Goal: Task Accomplishment & Management: Manage account settings

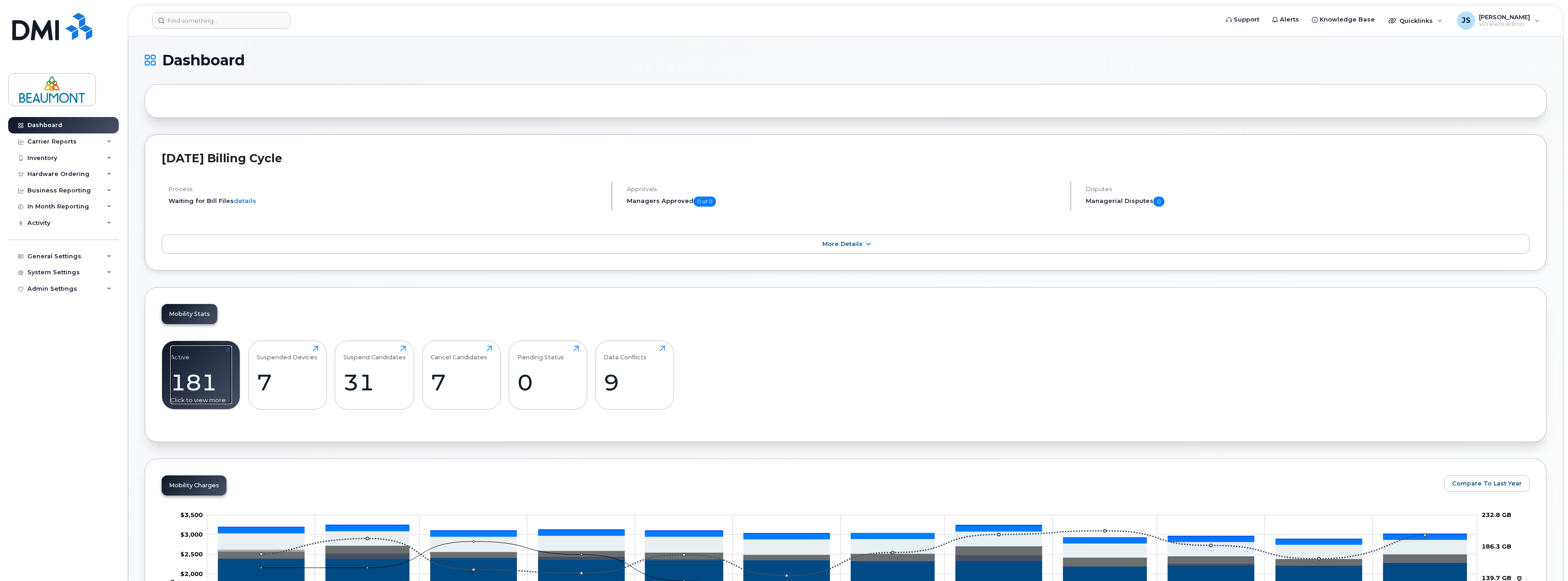
click at [203, 379] on div "181" at bounding box center [201, 382] width 61 height 27
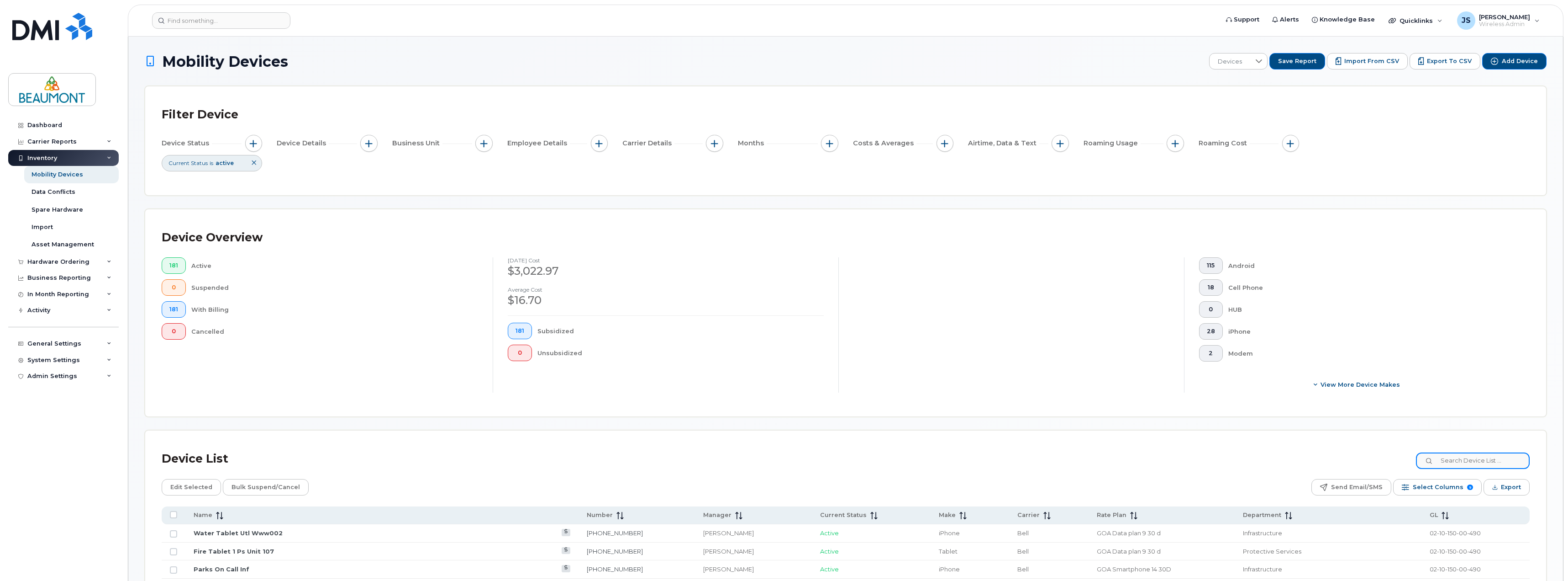
click at [1472, 460] on input at bounding box center [1473, 461] width 114 height 17
type input "7809155717"
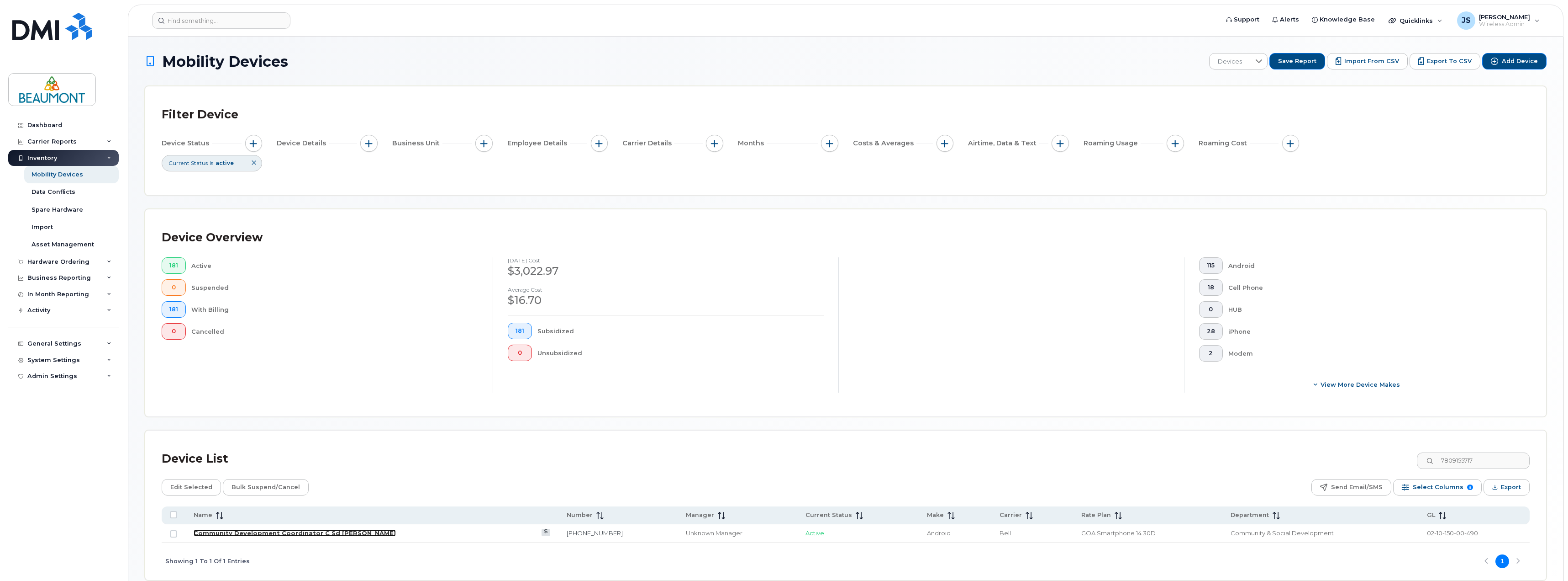
click at [310, 534] on link "Community Development Coordinator C Sd [PERSON_NAME]" at bounding box center [294, 532] width 202 height 8
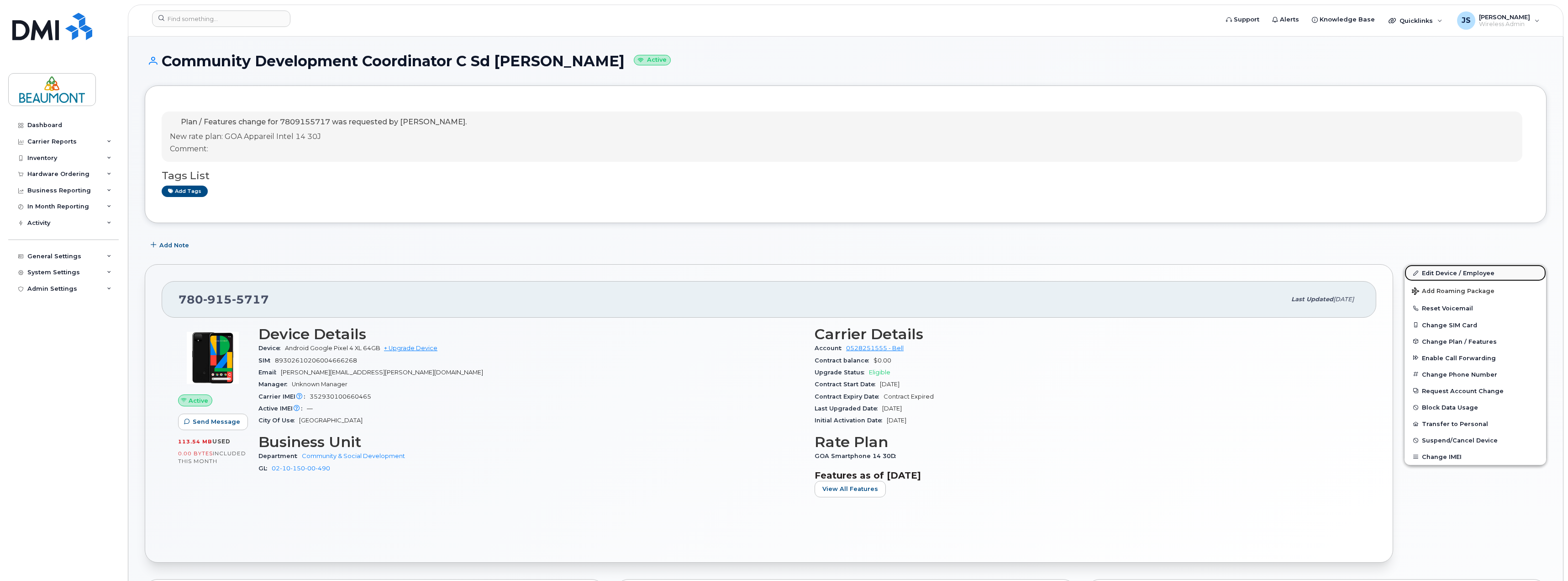
click at [1451, 275] on link "Edit Device / Employee" at bounding box center [1475, 273] width 142 height 17
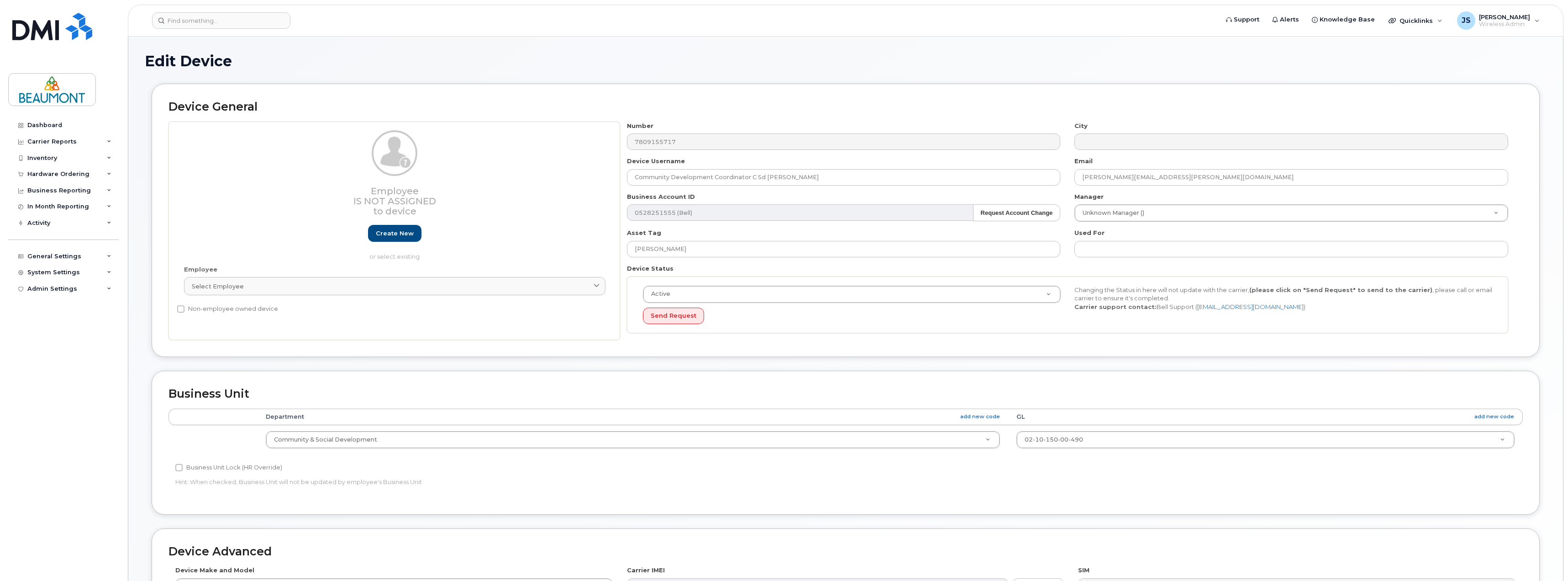
select select "5823769"
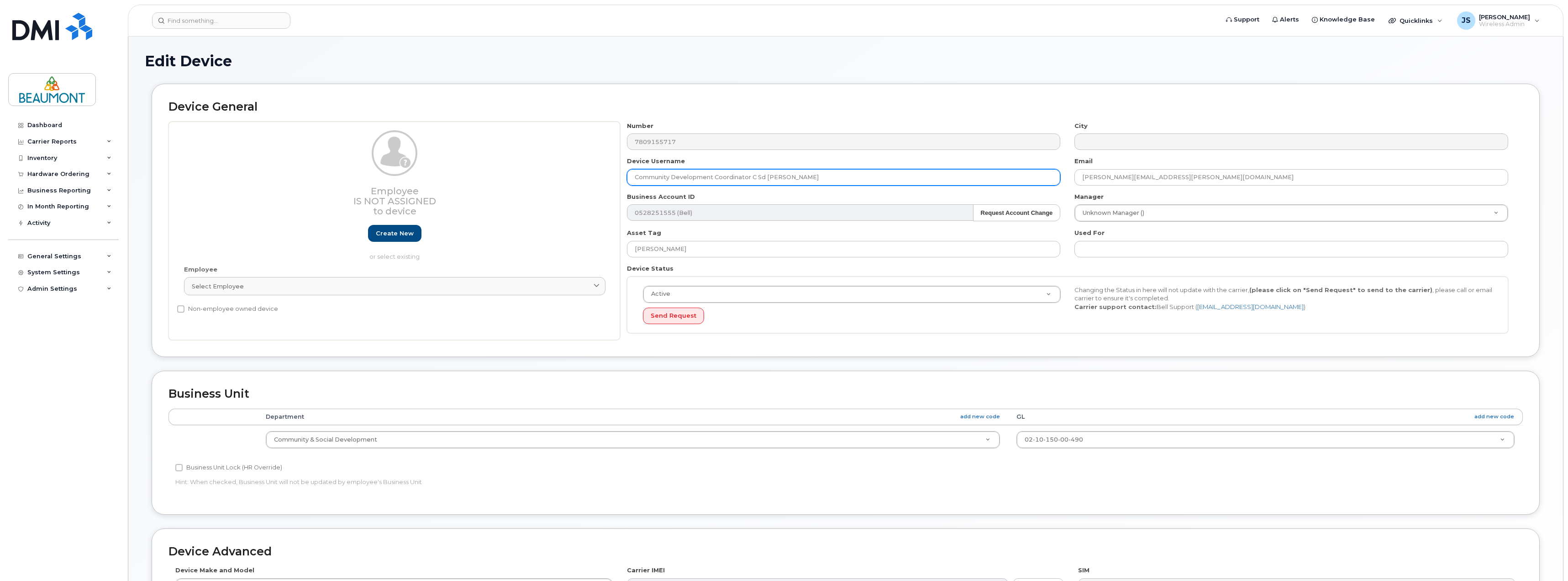
click at [929, 181] on input "Community Development Coordinator C Sd [PERSON_NAME]" at bounding box center [843, 177] width 434 height 17
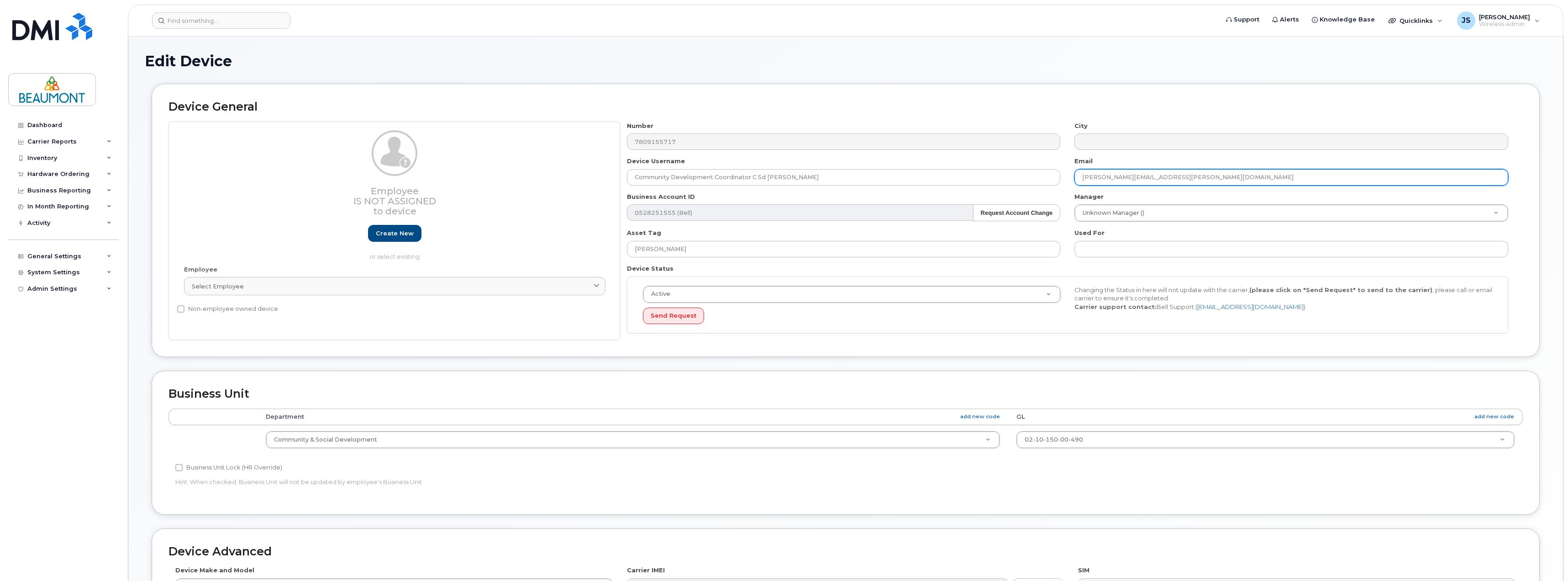
type input "Community Development Coordinator C Sd Camille Jepson"
drag, startPoint x: 1084, startPoint y: 178, endPoint x: 1133, endPoint y: 178, distance: 49.0
click at [1133, 178] on input "[PERSON_NAME][EMAIL_ADDRESS][PERSON_NAME][DOMAIN_NAME]" at bounding box center [1291, 177] width 434 height 17
paste input "Camille Jepson"
click at [1110, 178] on input "Camille Jepson@beaumont.ab.ca" at bounding box center [1291, 177] width 434 height 17
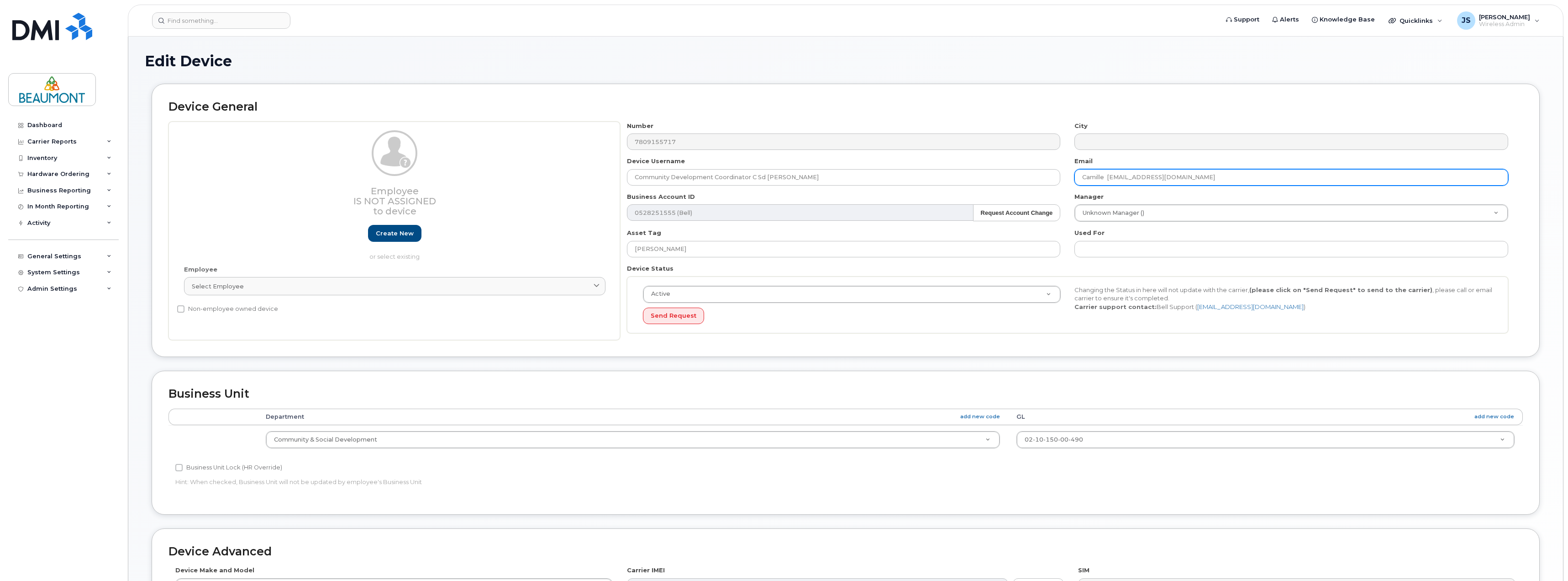
click at [1109, 177] on input "Camille Jepson@beaumont.ab.ca" at bounding box center [1291, 177] width 434 height 17
type input "Camille .Jepson@beaumont.ab.ca"
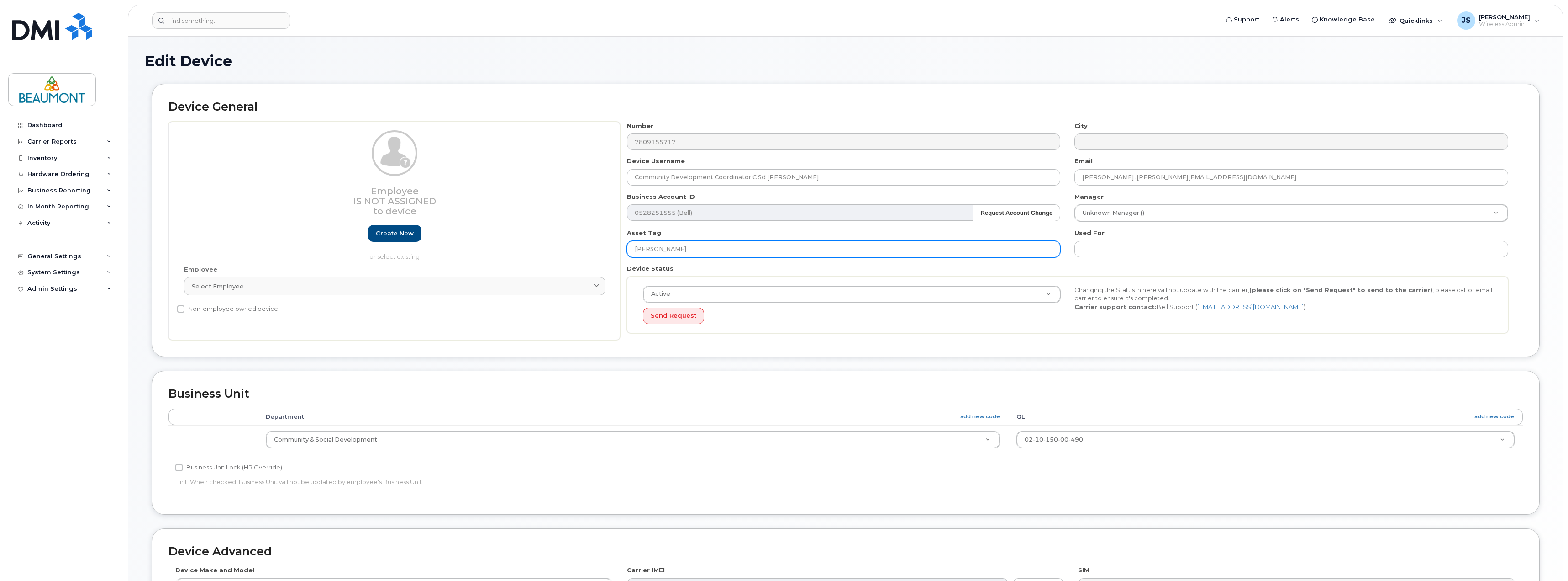
drag, startPoint x: 697, startPoint y: 249, endPoint x: 590, endPoint y: 254, distance: 107.1
click at [590, 254] on div "Employee Is not assigned to device Create new or select existing Employee Selec…" at bounding box center [846, 231] width 1355 height 219
paste input "Camille Jepson"
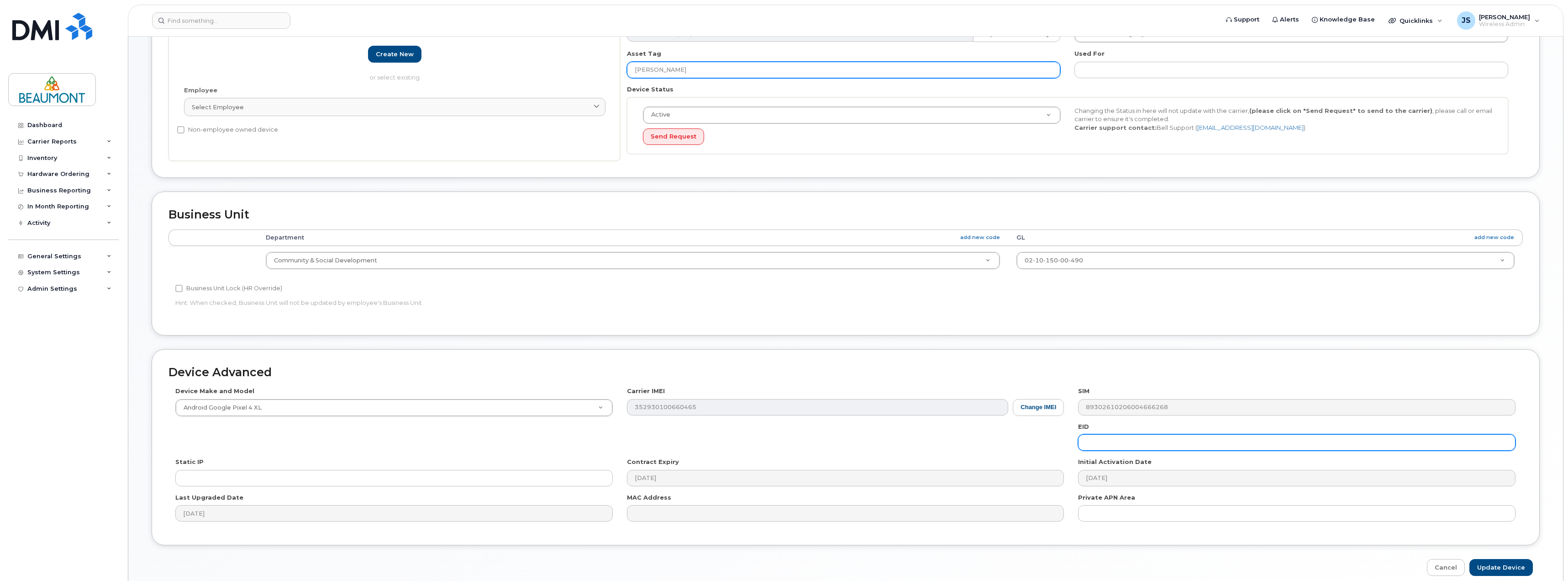
scroll to position [183, 0]
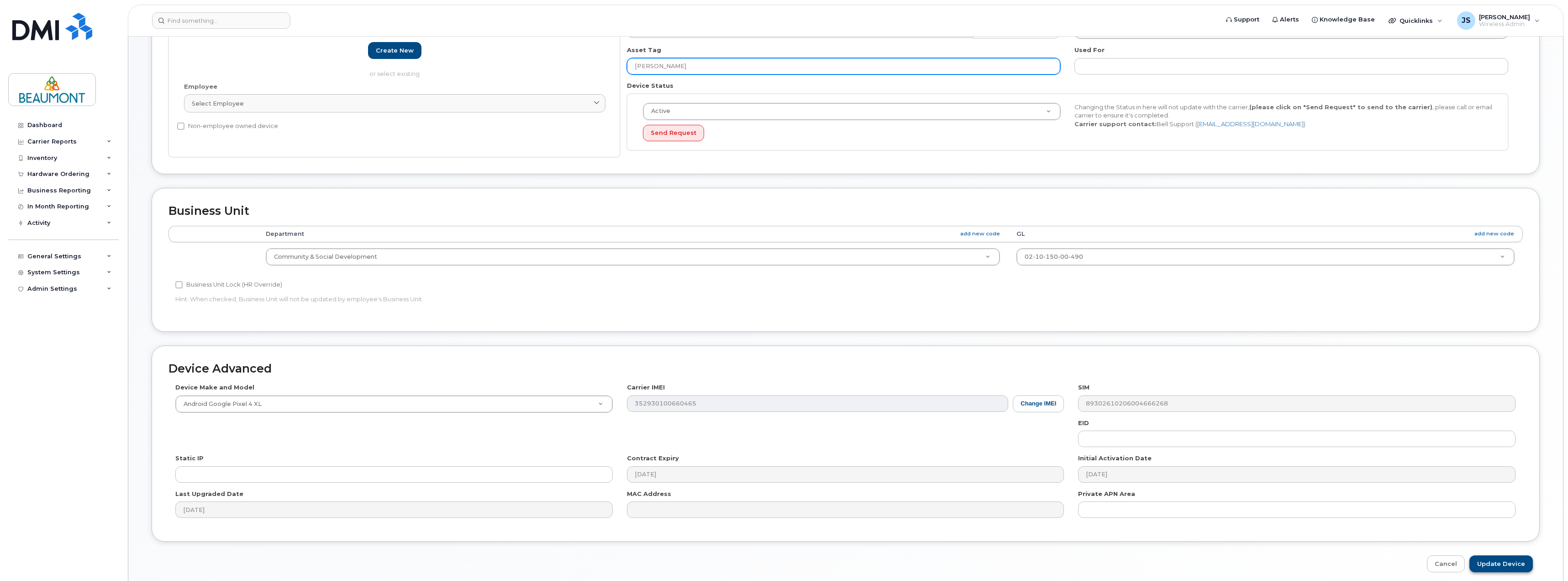
type input "Camille Jepson"
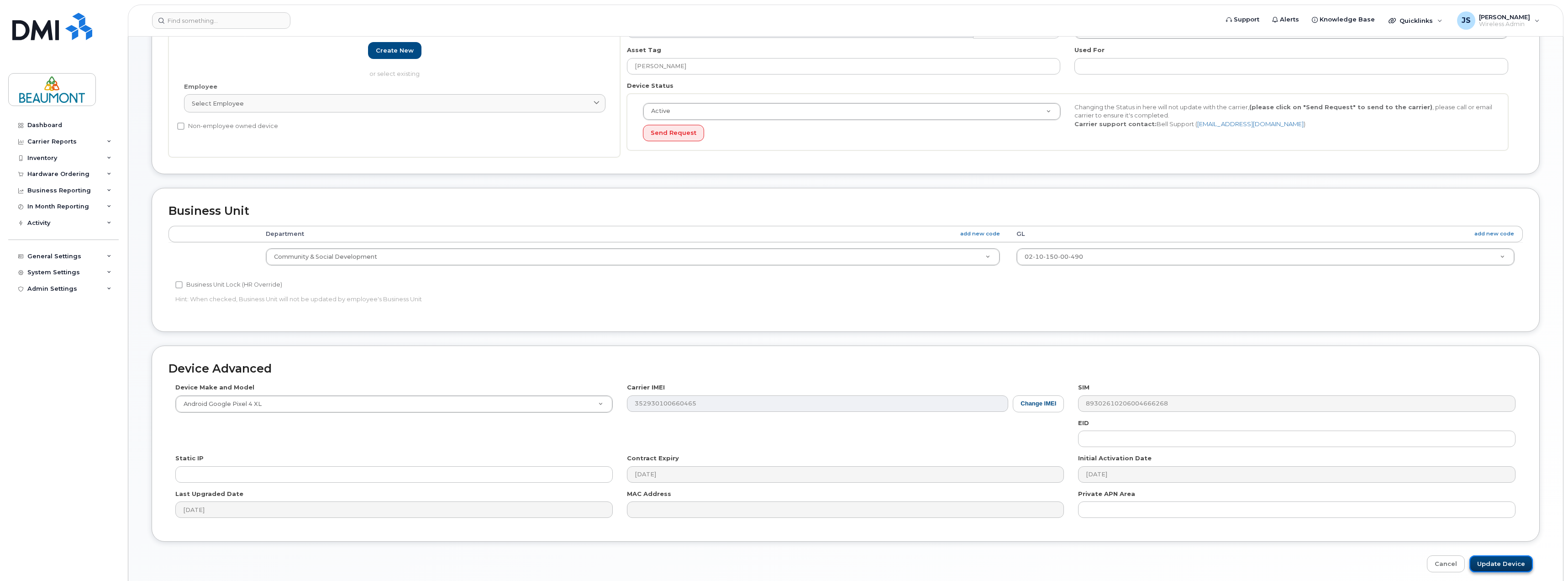
click at [1513, 566] on input "Update Device" at bounding box center [1502, 563] width 64 height 17
type input "Saving..."
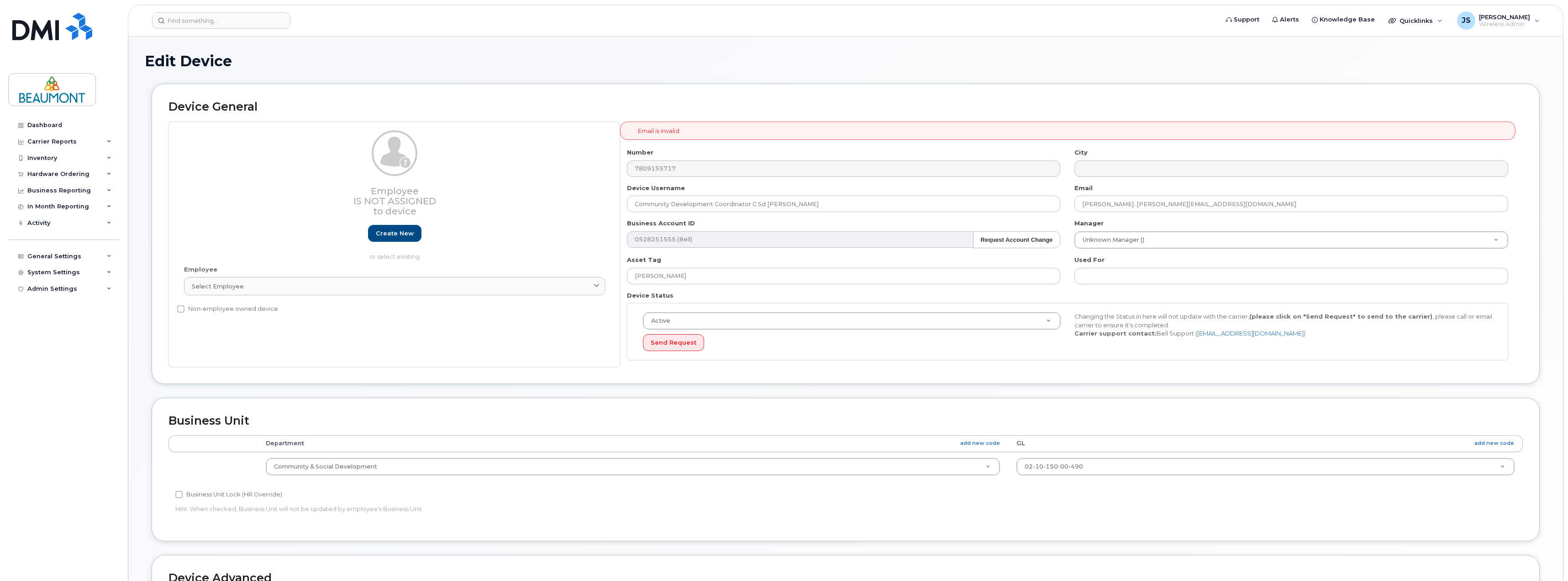
select select "5823769"
click at [54, 123] on div "Dashboard" at bounding box center [44, 125] width 34 height 8
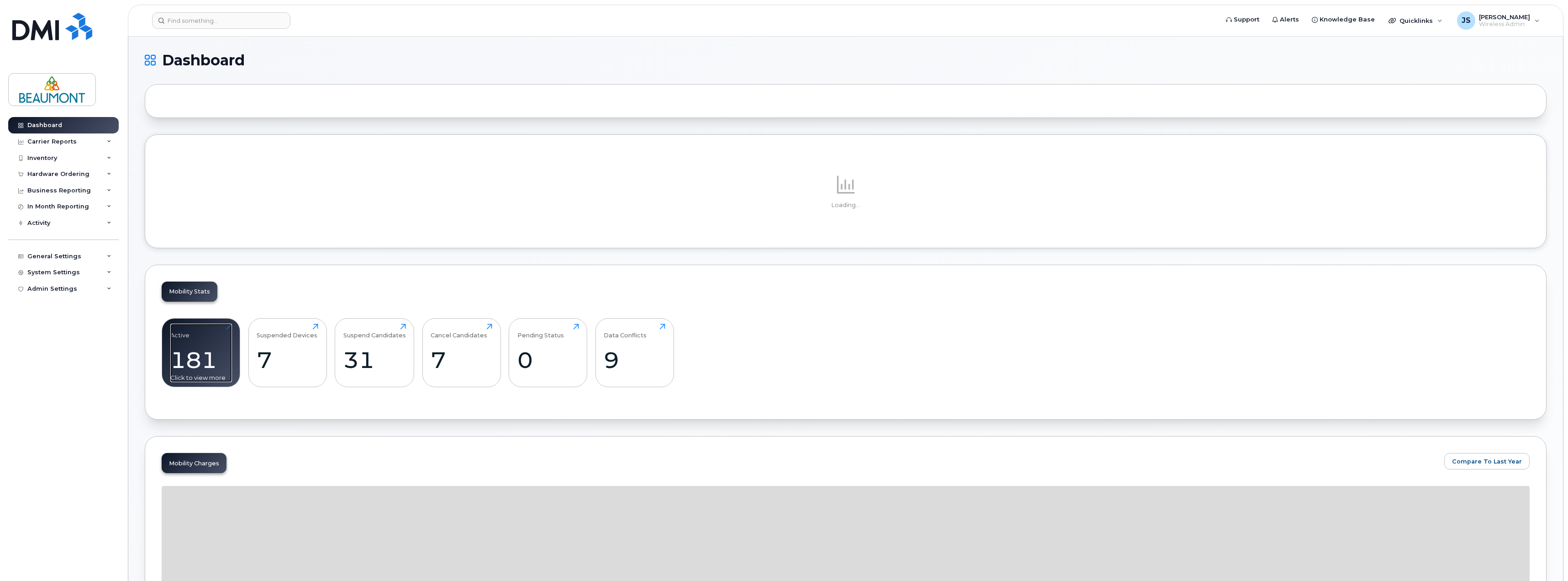
click at [211, 357] on div "181" at bounding box center [201, 360] width 61 height 27
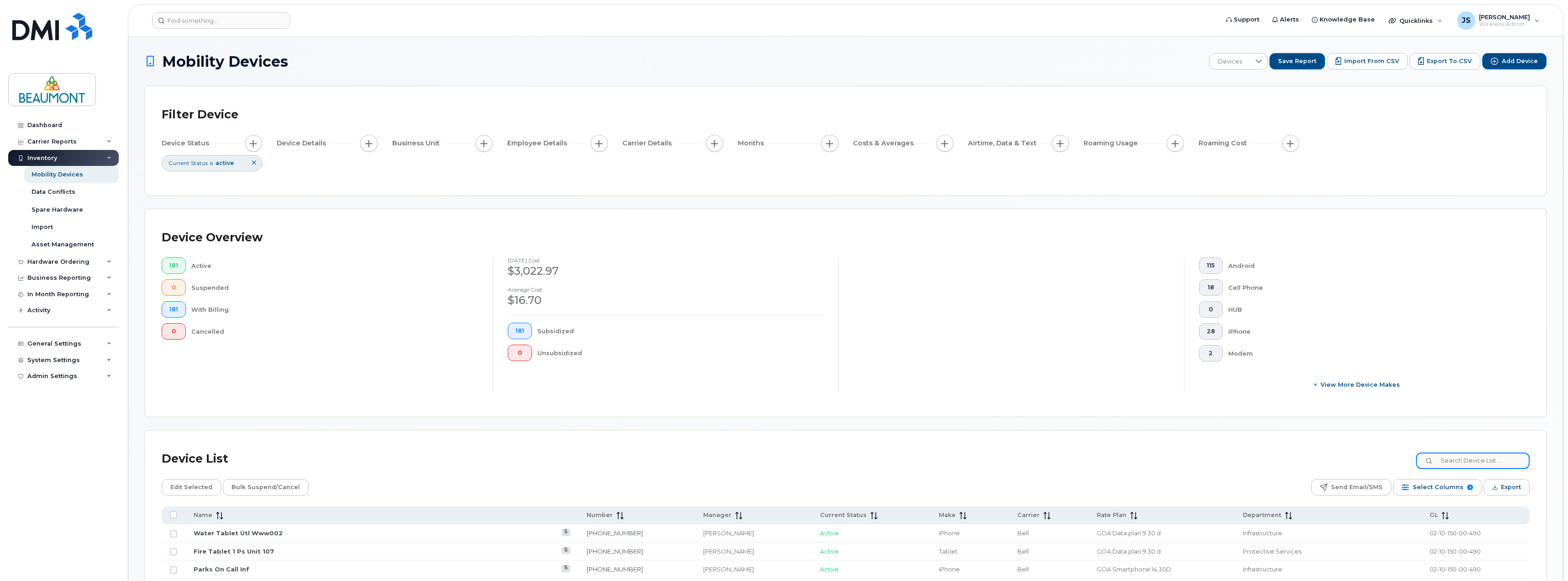
click at [1469, 466] on input at bounding box center [1473, 461] width 114 height 17
type input "7802433355"
click at [285, 534] on link "Server Room C Sd [PERSON_NAME]" at bounding box center [252, 532] width 116 height 8
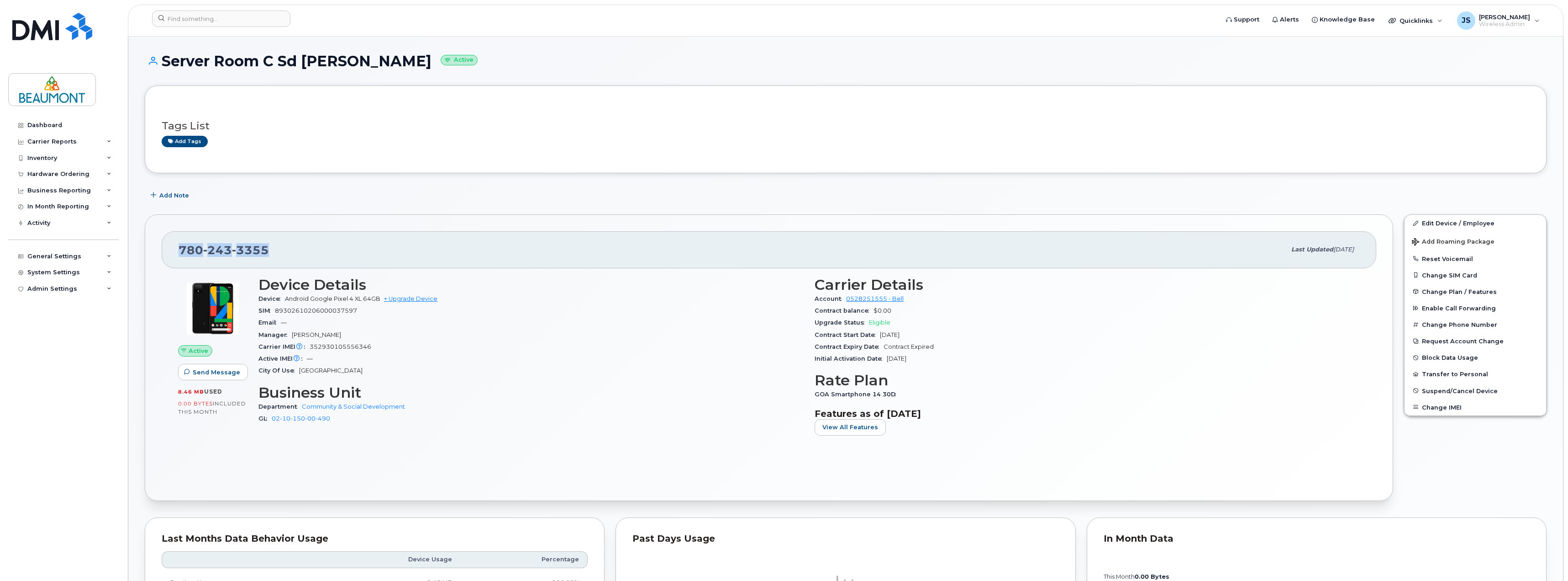
drag, startPoint x: 273, startPoint y: 252, endPoint x: 143, endPoint y: 251, distance: 130.0
click at [143, 251] on div "780 243 3355 Last updated Oct 21, 2024 Active Send Message 8.46 MB  used 0.00 B…" at bounding box center [768, 358] width 1259 height 297
copy span "780 243 3355"
click at [1444, 224] on link "Edit Device / Employee" at bounding box center [1475, 223] width 142 height 17
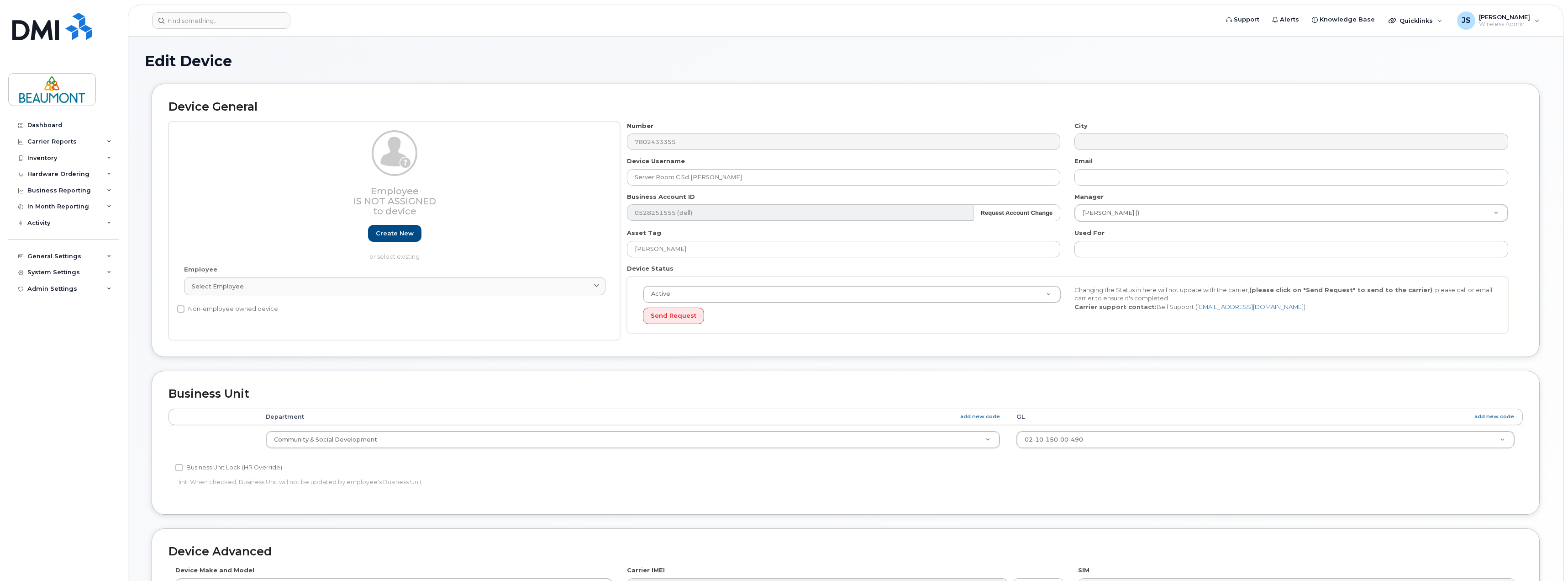
select select "5823769"
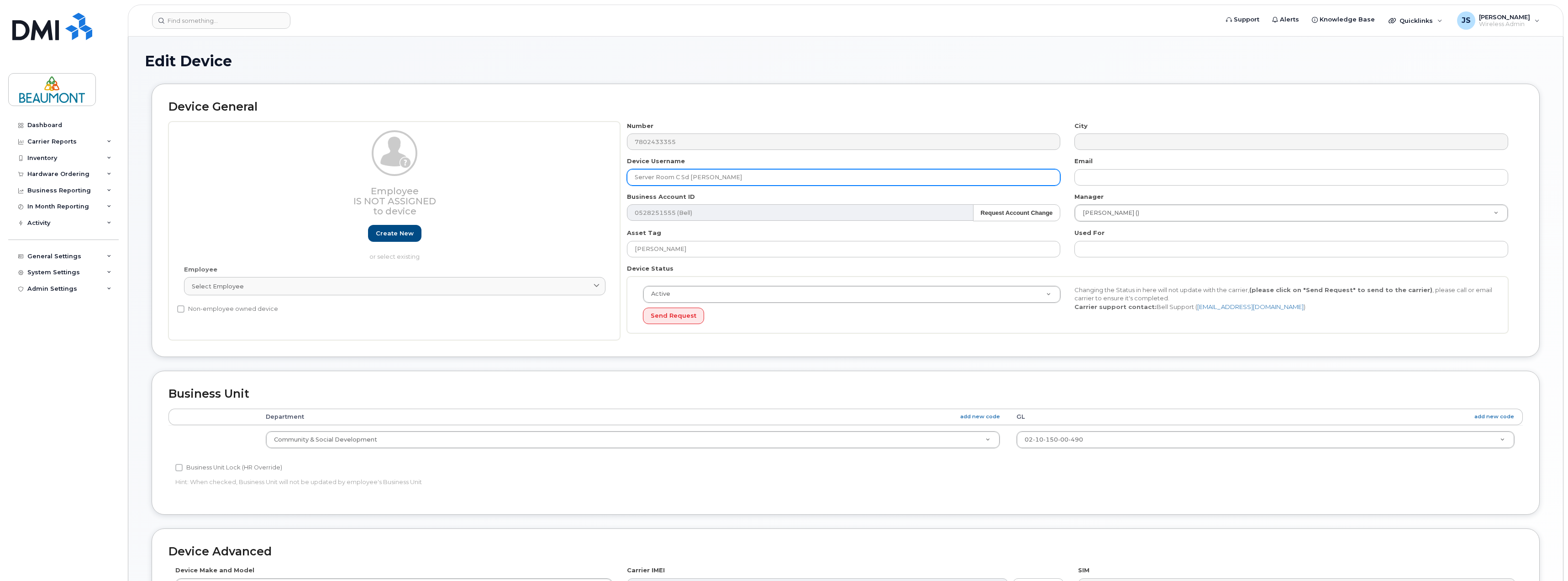
drag, startPoint x: 691, startPoint y: 177, endPoint x: 861, endPoint y: 176, distance: 170.0
click at [861, 176] on input "Server Room C Sd [PERSON_NAME]" at bounding box center [843, 177] width 434 height 17
paste input "Amanda Ncube"
drag, startPoint x: 671, startPoint y: 179, endPoint x: 606, endPoint y: 187, distance: 65.5
click at [606, 187] on div "Employee Is not assigned to device Create new or select existing Employee Selec…" at bounding box center [846, 231] width 1355 height 219
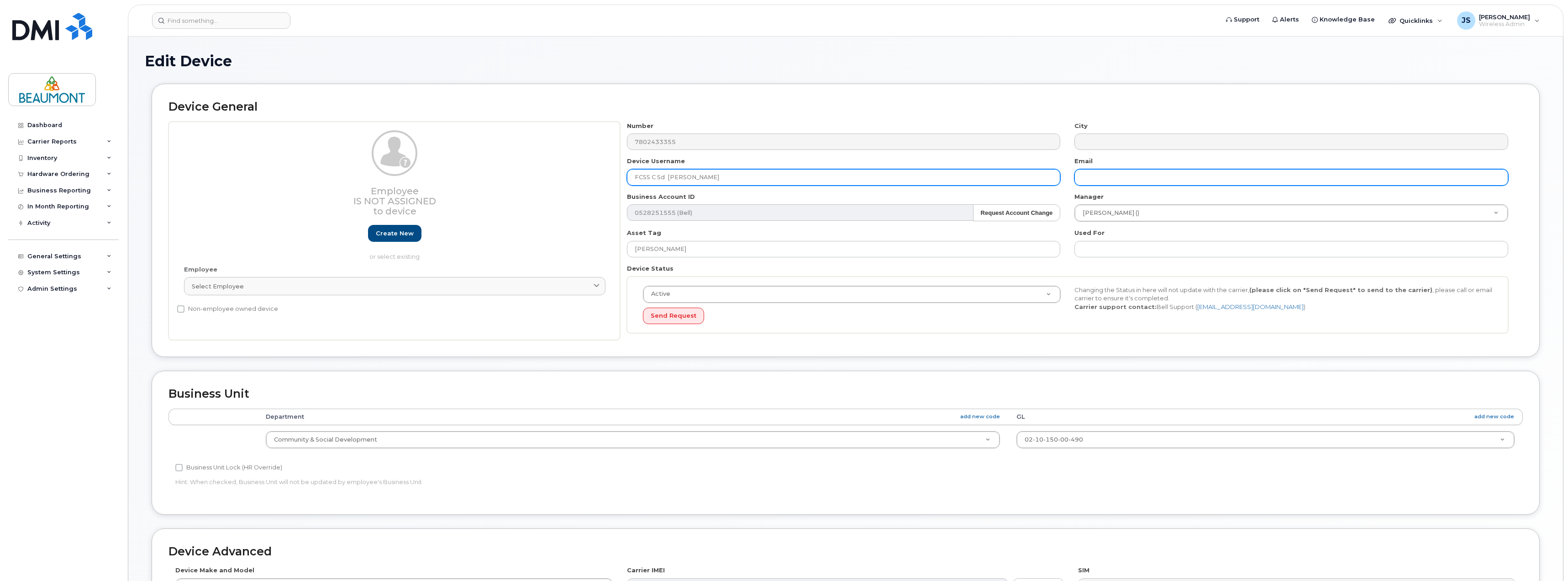
type input "FCSS C Sd [PERSON_NAME]"
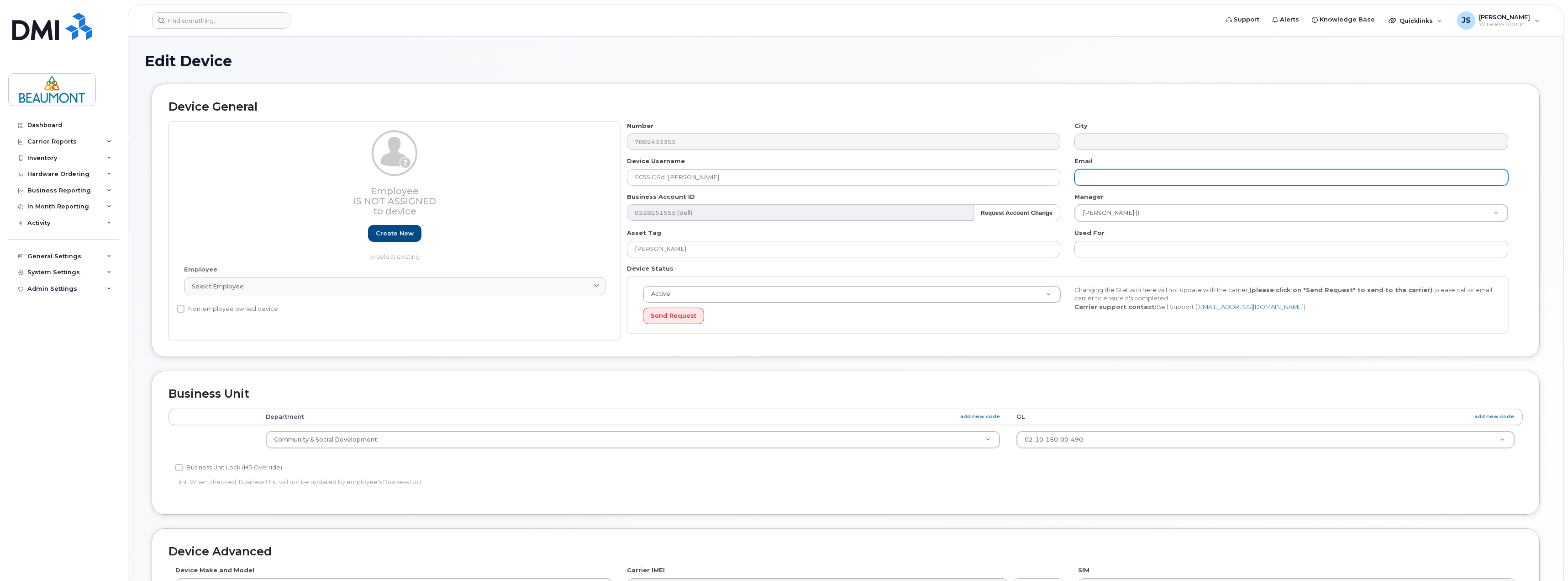
click at [1114, 181] on input "text" at bounding box center [1291, 177] width 434 height 17
paste input "Amanda Ncube"
click at [1112, 178] on input "Amanda Ncube" at bounding box center [1291, 177] width 434 height 17
click at [1145, 180] on input "Amanda.Ncube" at bounding box center [1291, 177] width 434 height 17
type input "Amanda.Ncube@beaumont.ab.ca"
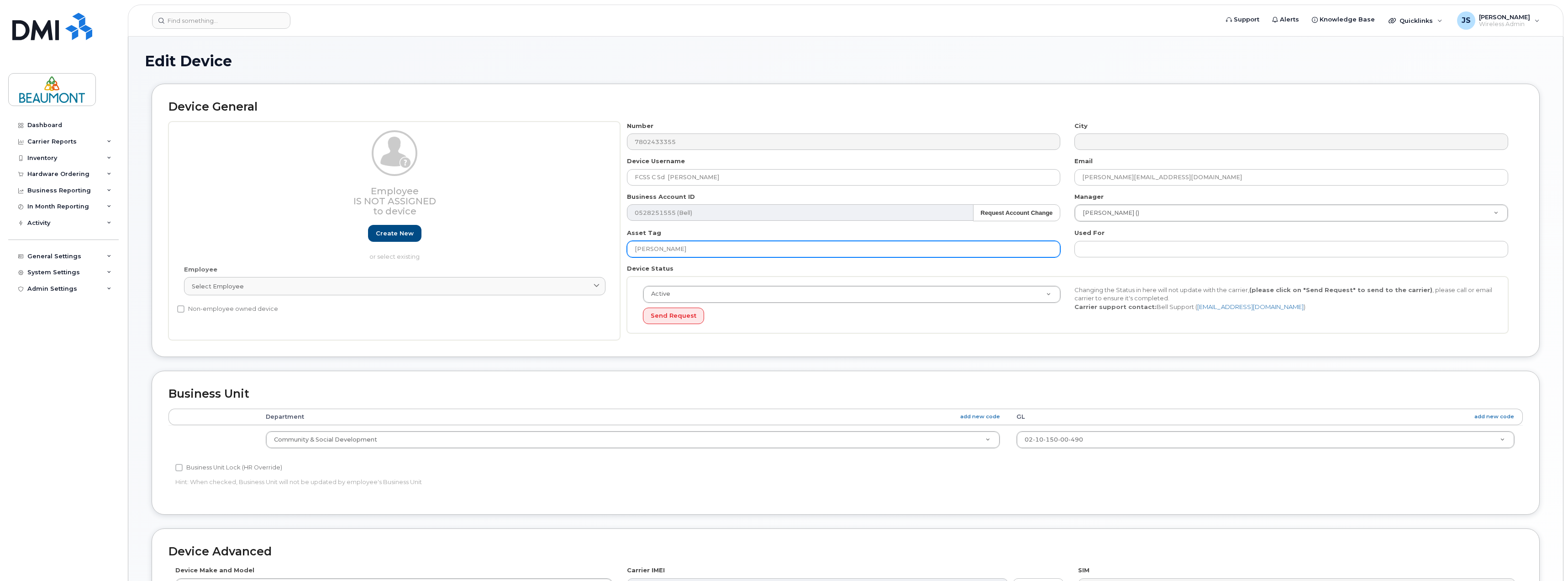
drag, startPoint x: 749, startPoint y: 254, endPoint x: 539, endPoint y: 252, distance: 210.0
click at [539, 252] on div "Employee Is not assigned to device Create new or select existing Employee Selec…" at bounding box center [846, 231] width 1355 height 219
paste input "Amanda Ncube"
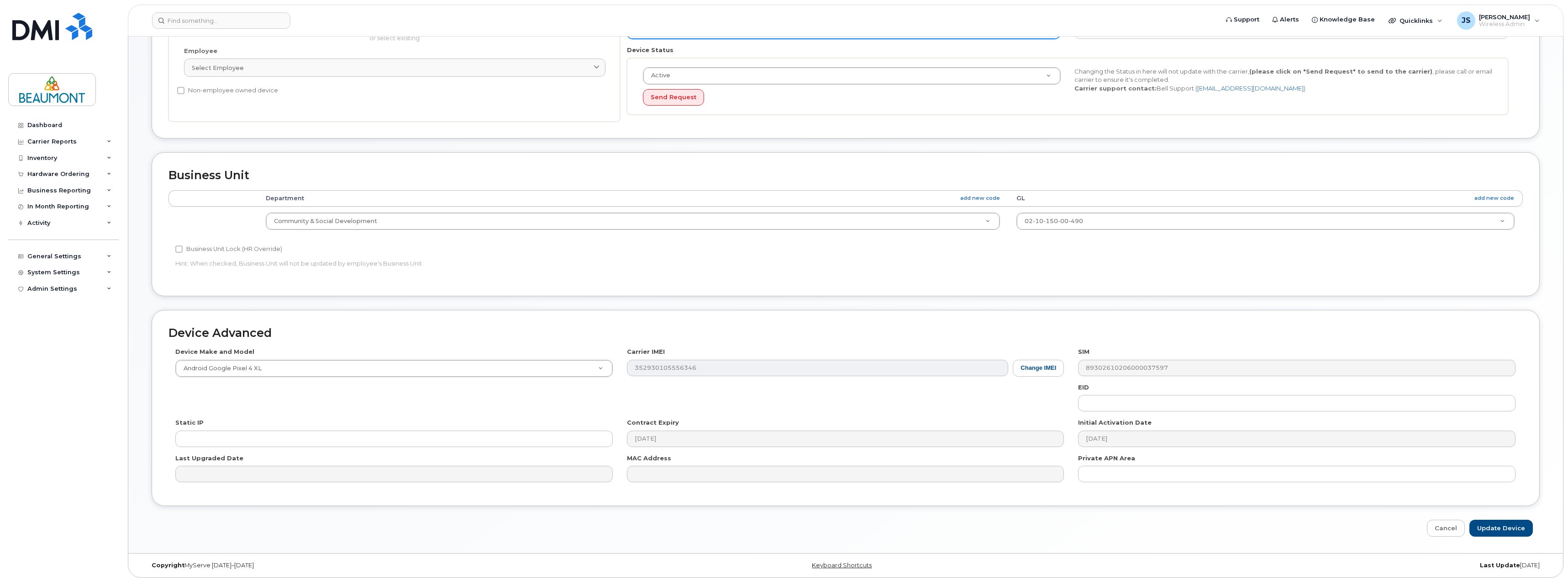
scroll to position [220, 0]
type input "Amanda Ncube"
click at [1496, 526] on input "Update Device" at bounding box center [1502, 526] width 64 height 17
type input "Saving..."
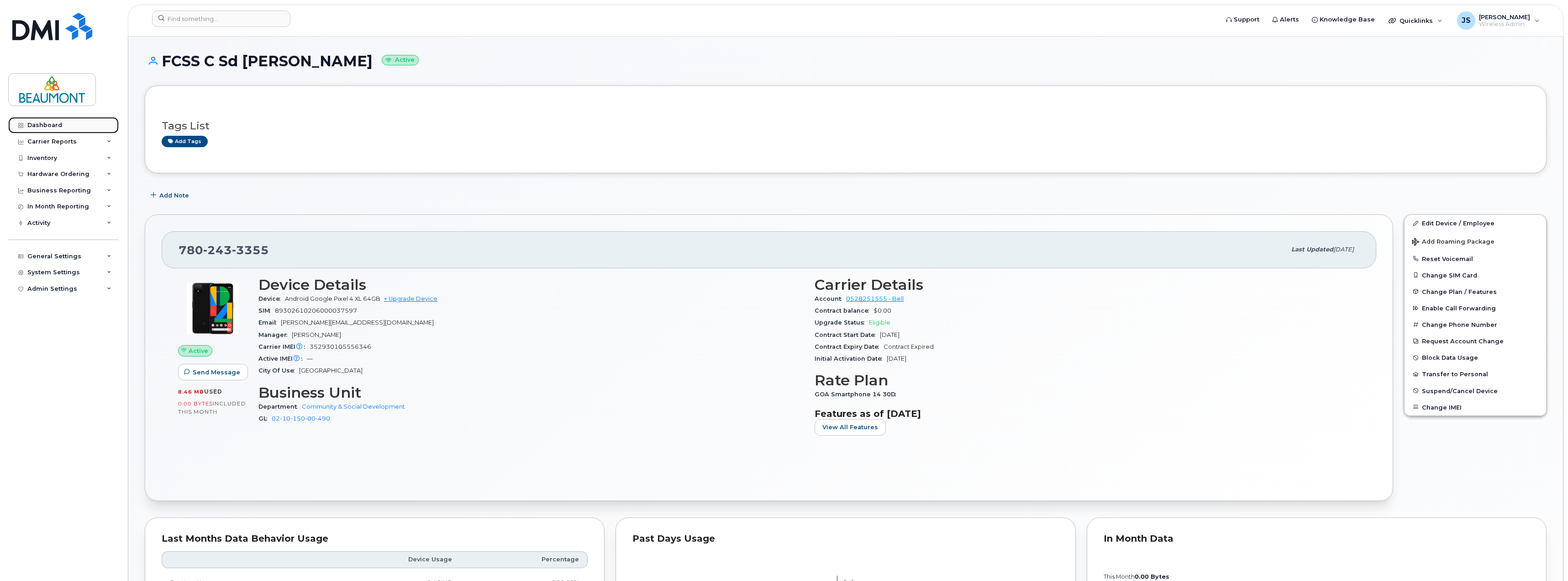
click at [59, 124] on div "Dashboard" at bounding box center [44, 125] width 34 height 8
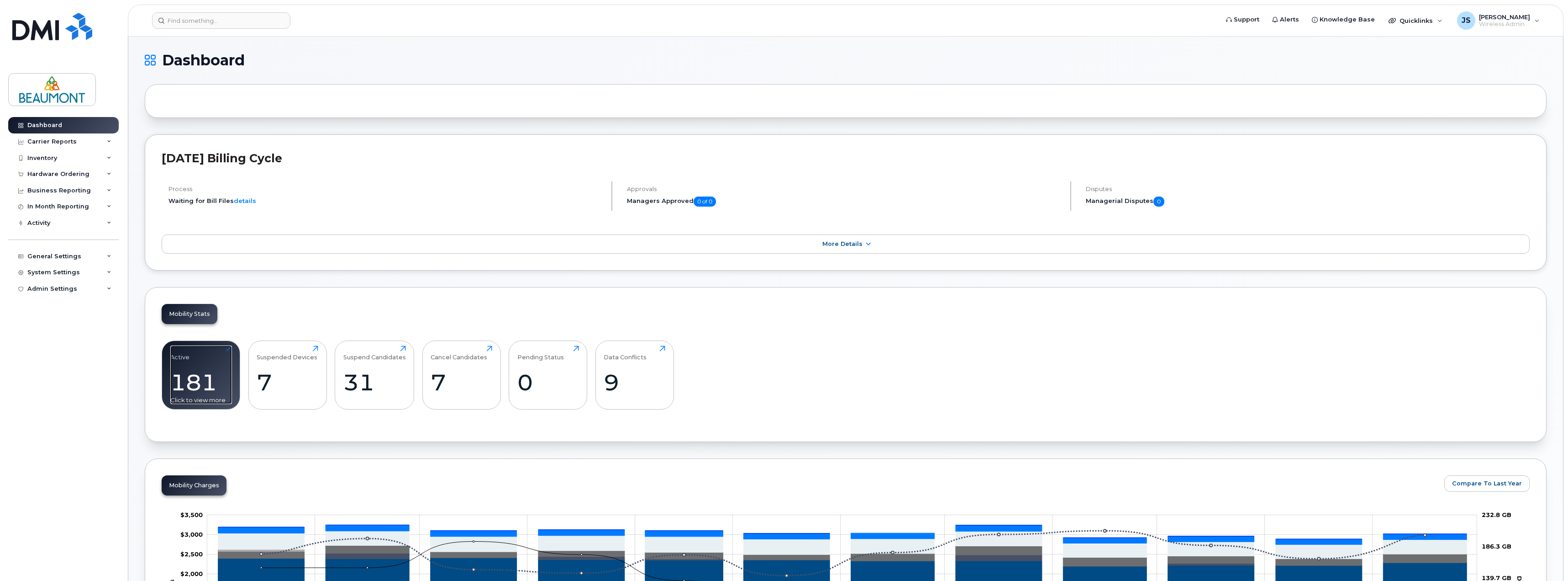
click at [204, 378] on div "181" at bounding box center [201, 382] width 61 height 27
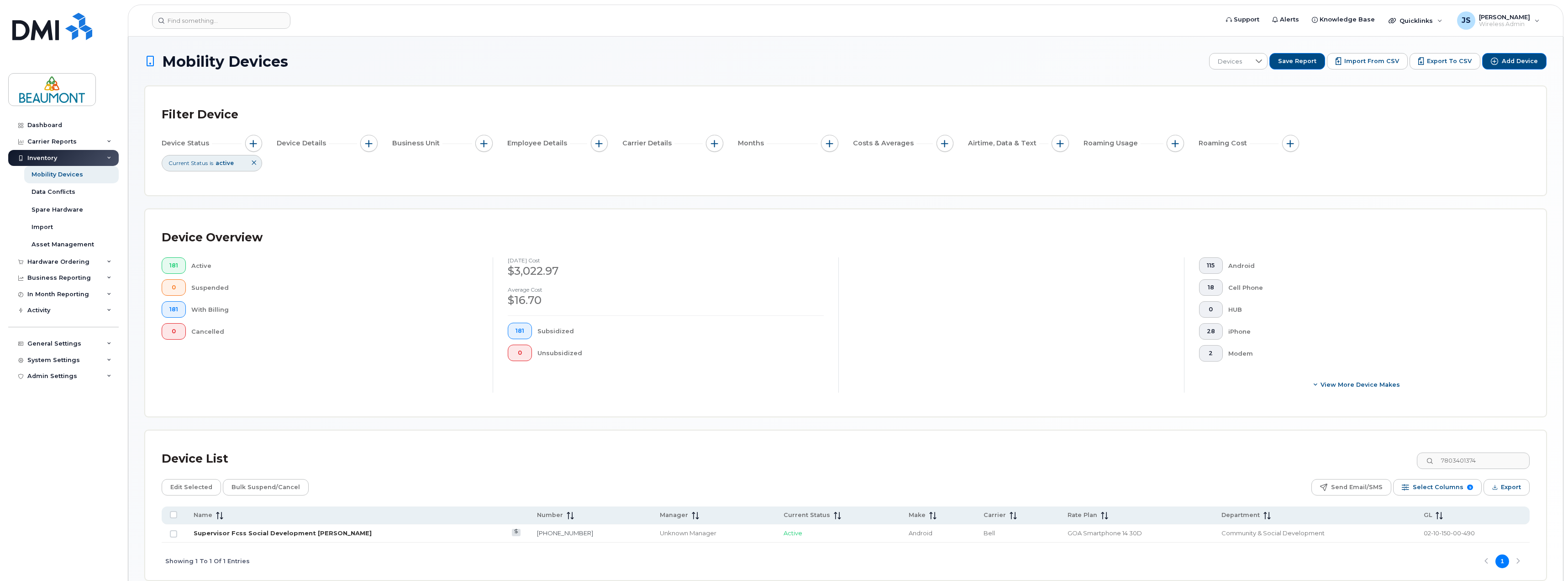
type input "7803401374"
click at [289, 529] on link "Supervisor Fcss Social Development [PERSON_NAME]" at bounding box center [283, 532] width 178 height 8
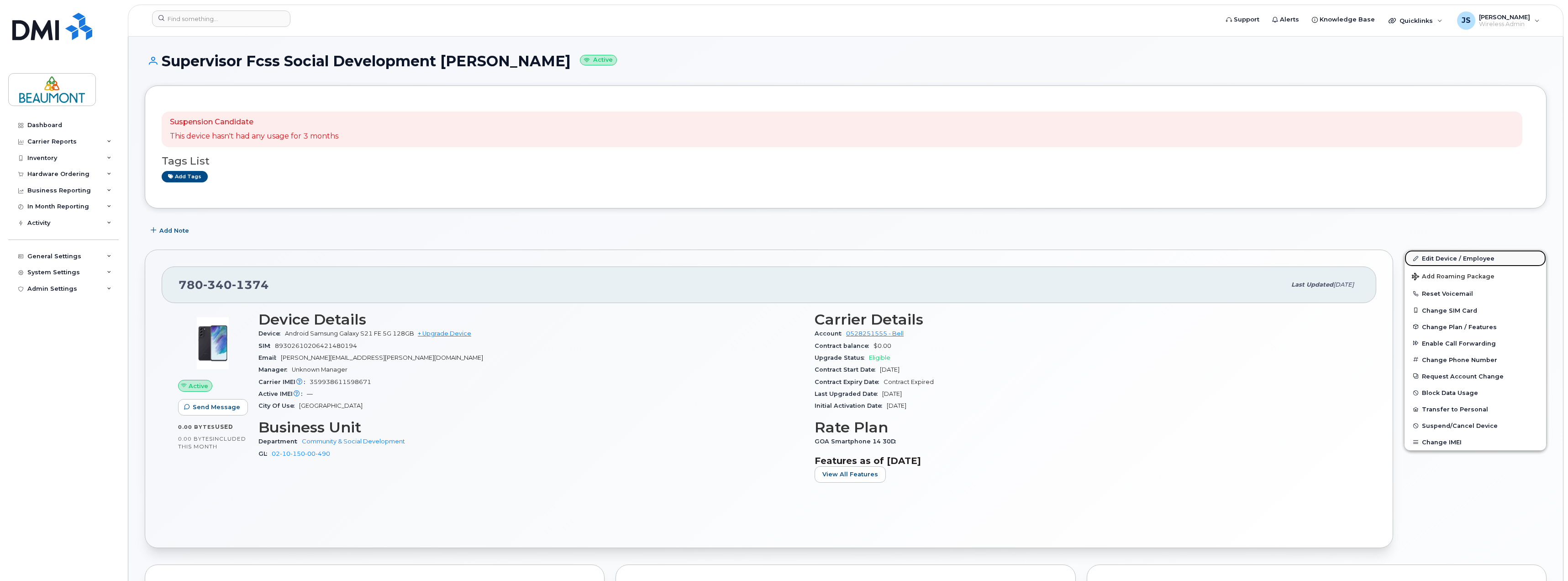
click at [1446, 260] on link "Edit Device / Employee" at bounding box center [1475, 259] width 142 height 17
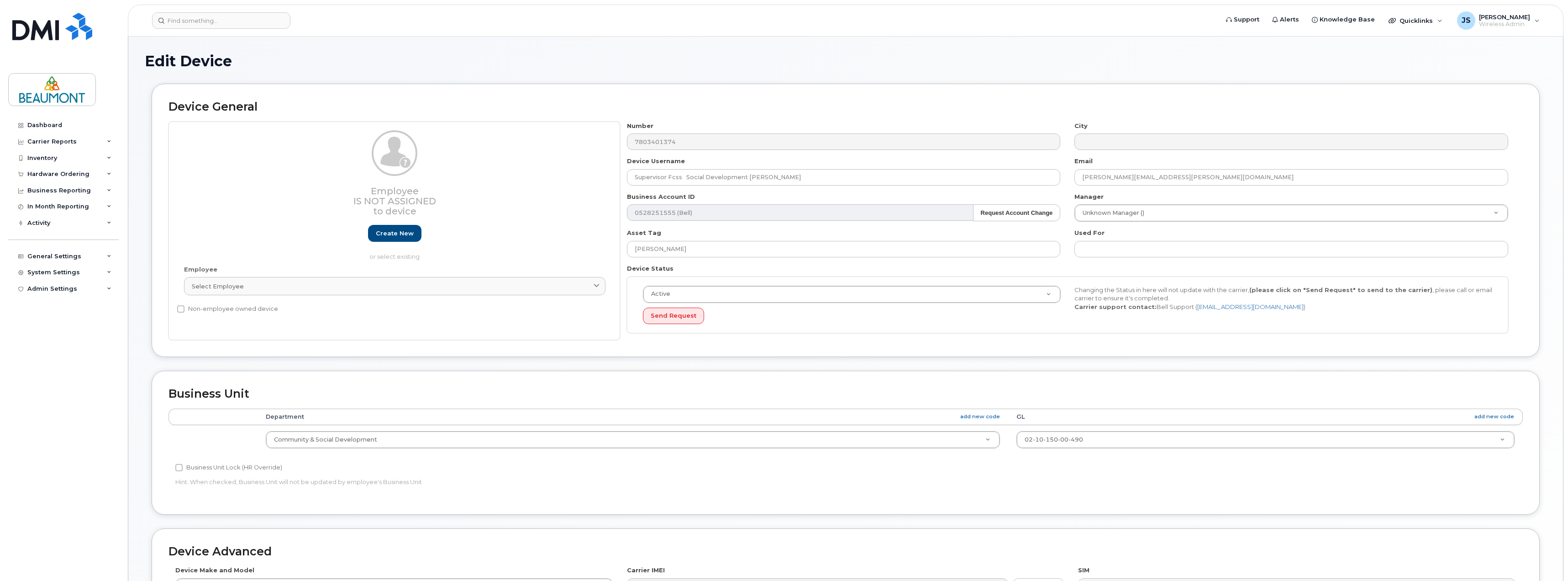
select select "5823769"
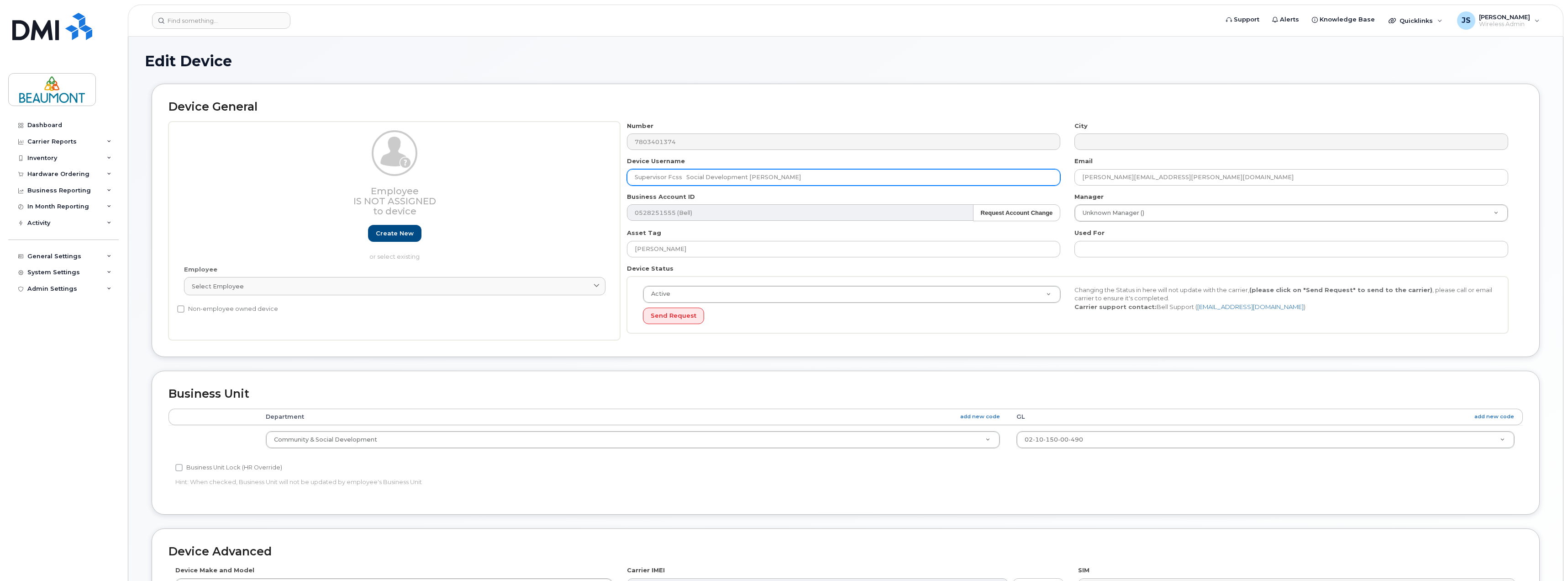
drag, startPoint x: 666, startPoint y: 177, endPoint x: 585, endPoint y: 180, distance: 81.1
click at [585, 180] on div "Employee Is not assigned to device Create new or select existing Employee Selec…" at bounding box center [846, 231] width 1355 height 219
drag, startPoint x: 766, startPoint y: 177, endPoint x: 919, endPoint y: 176, distance: 153.0
click at [919, 176] on input "Youth outreach worker Social Development Kristi Starling" at bounding box center [843, 177] width 434 height 17
paste input "Vanessa Cutler"
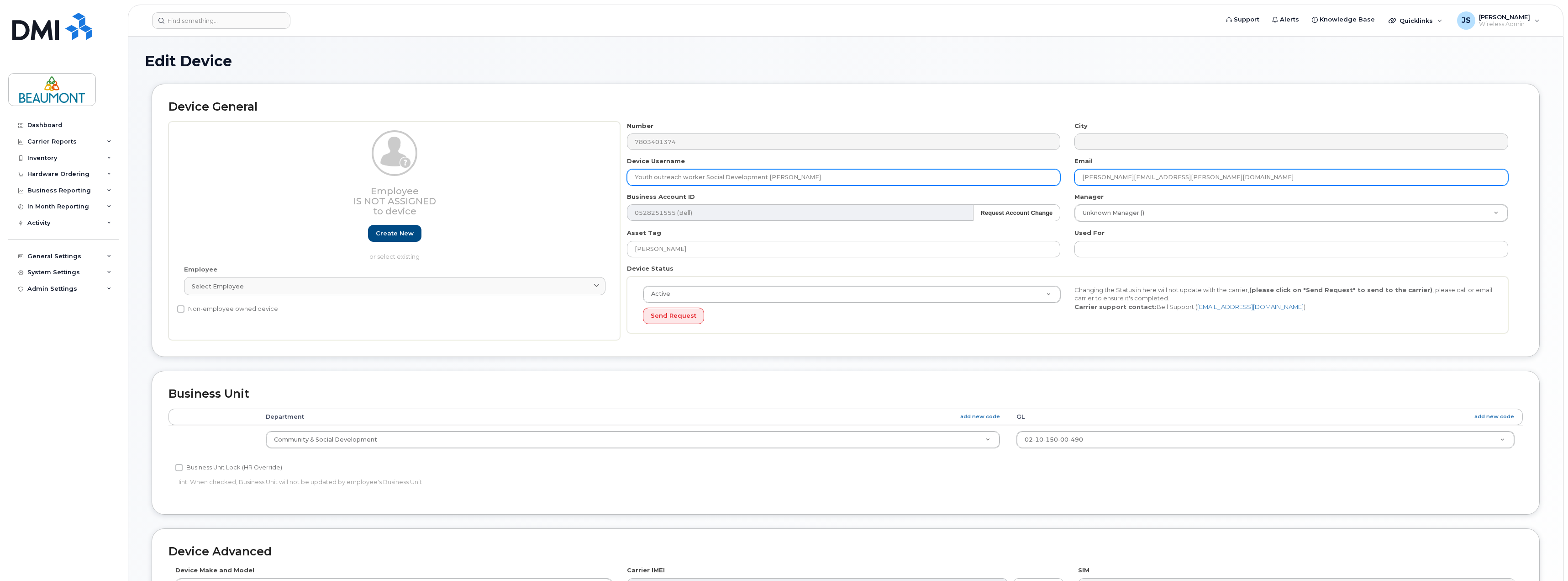
type input "Youth outreach worker Social Development Vanessa Cutler"
drag, startPoint x: 1121, startPoint y: 178, endPoint x: 1003, endPoint y: 178, distance: 118.0
click at [1003, 178] on div "Number 7803401374 City Device Username Youth outreach worker Social Development…" at bounding box center [1067, 231] width 895 height 219
paste input "Vanessa Cutler"
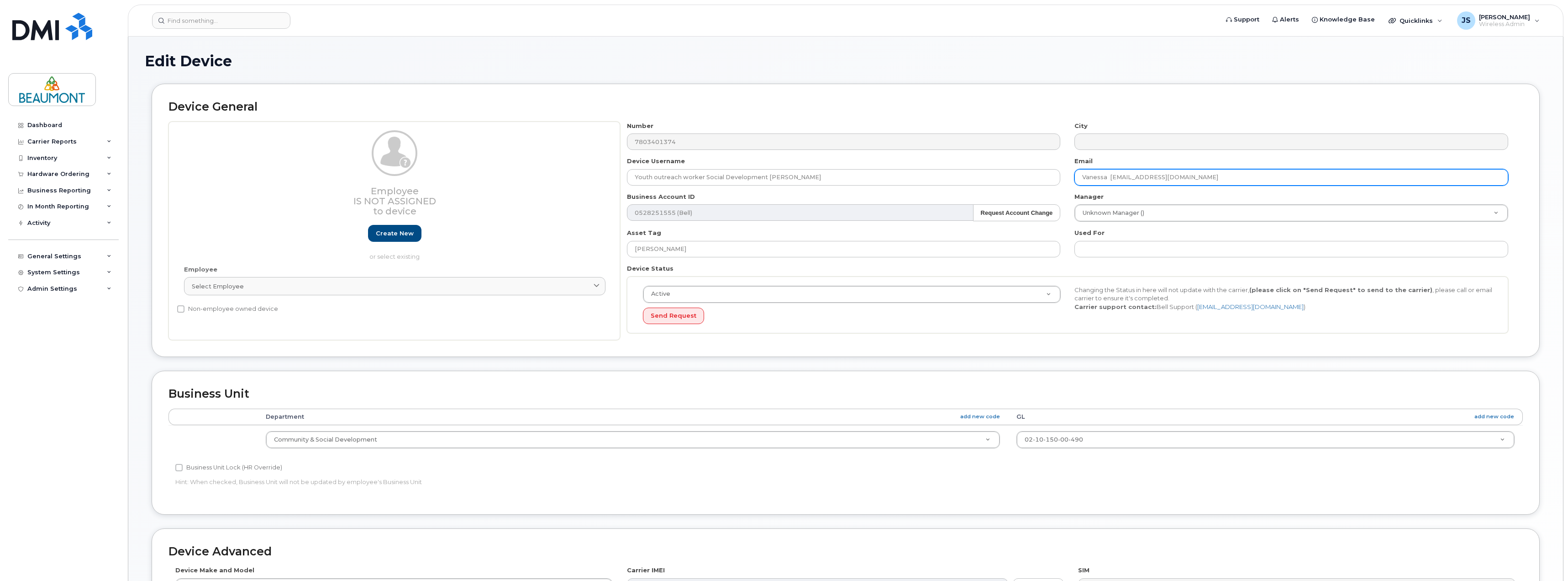
click at [1107, 177] on input "Vanessa Cutler@beaumont.ab.ca" at bounding box center [1291, 177] width 434 height 17
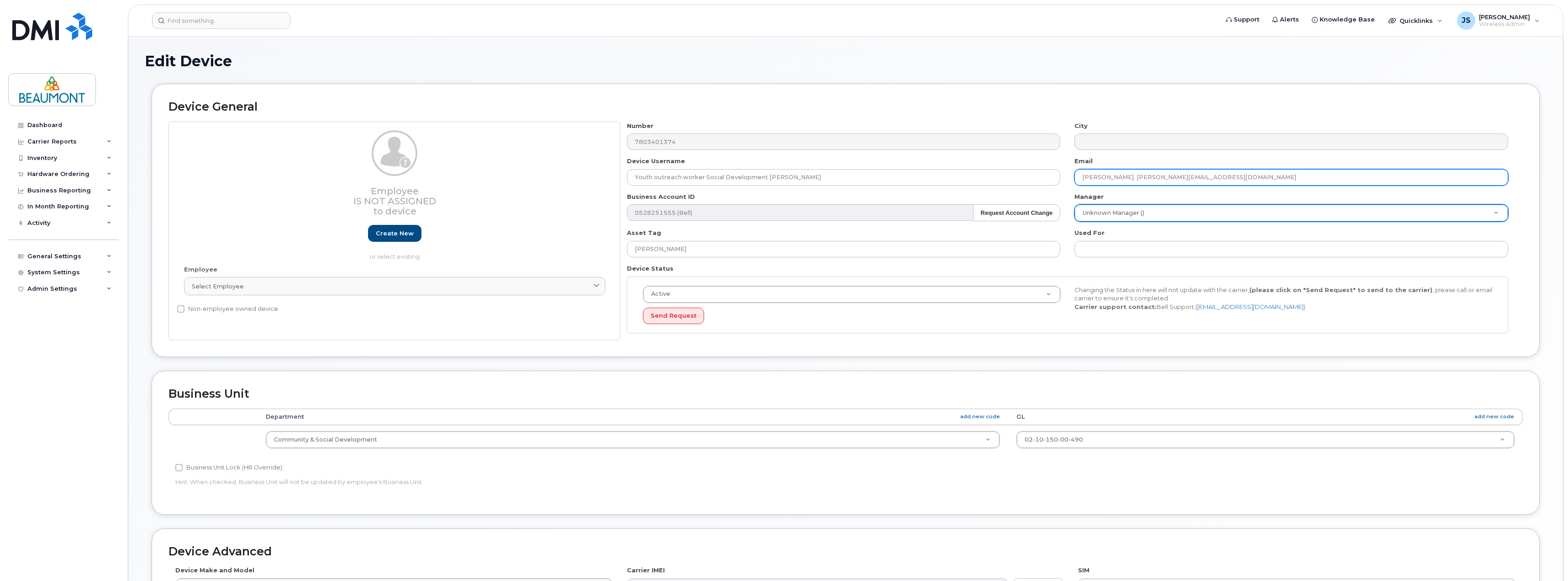
type input "Vanessa. Cutler@beaumont.ab.ca"
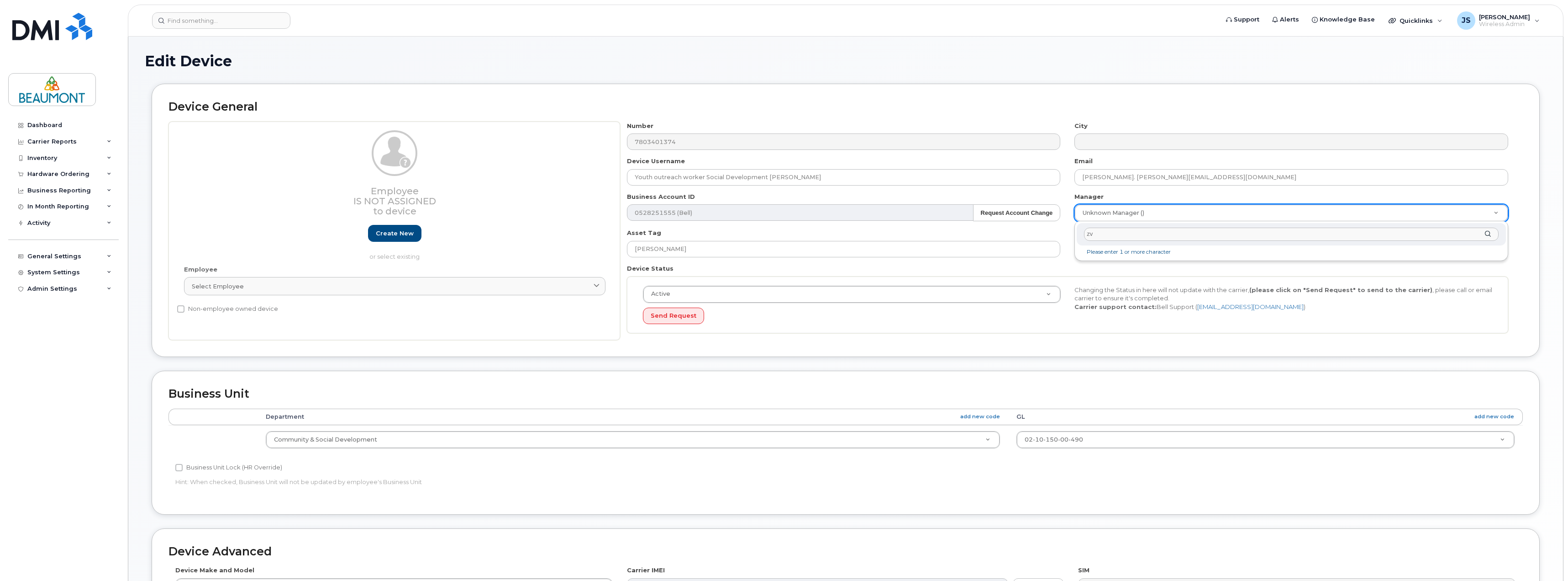
type input "zvi"
drag, startPoint x: 1102, startPoint y: 233, endPoint x: 1075, endPoint y: 234, distance: 27.0
click at [1075, 234] on div "zvi No matches found" at bounding box center [1291, 240] width 434 height 39
drag, startPoint x: 738, startPoint y: 238, endPoint x: 696, endPoint y: 248, distance: 43.2
drag, startPoint x: 700, startPoint y: 247, endPoint x: 548, endPoint y: 249, distance: 152.0
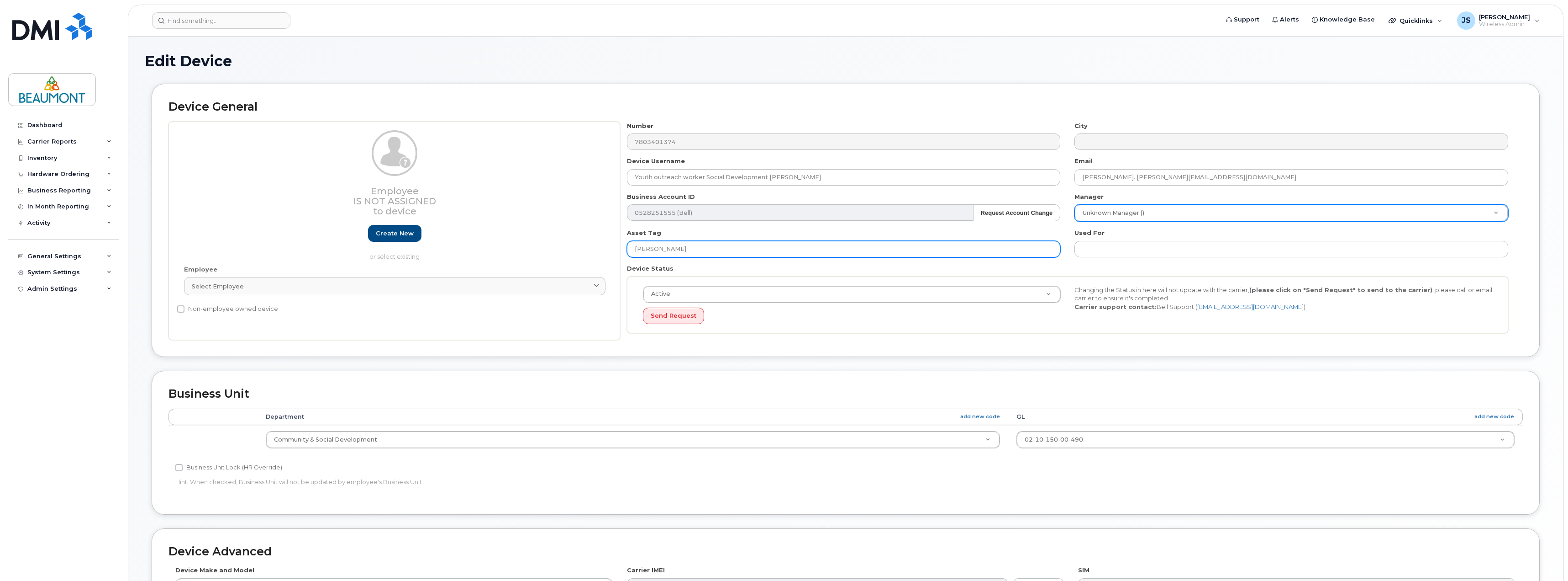
click at [548, 249] on div "Employee Is not assigned to device Create new or select existing Employee Selec…" at bounding box center [846, 231] width 1355 height 219
paste input "Vanessa Cutler"
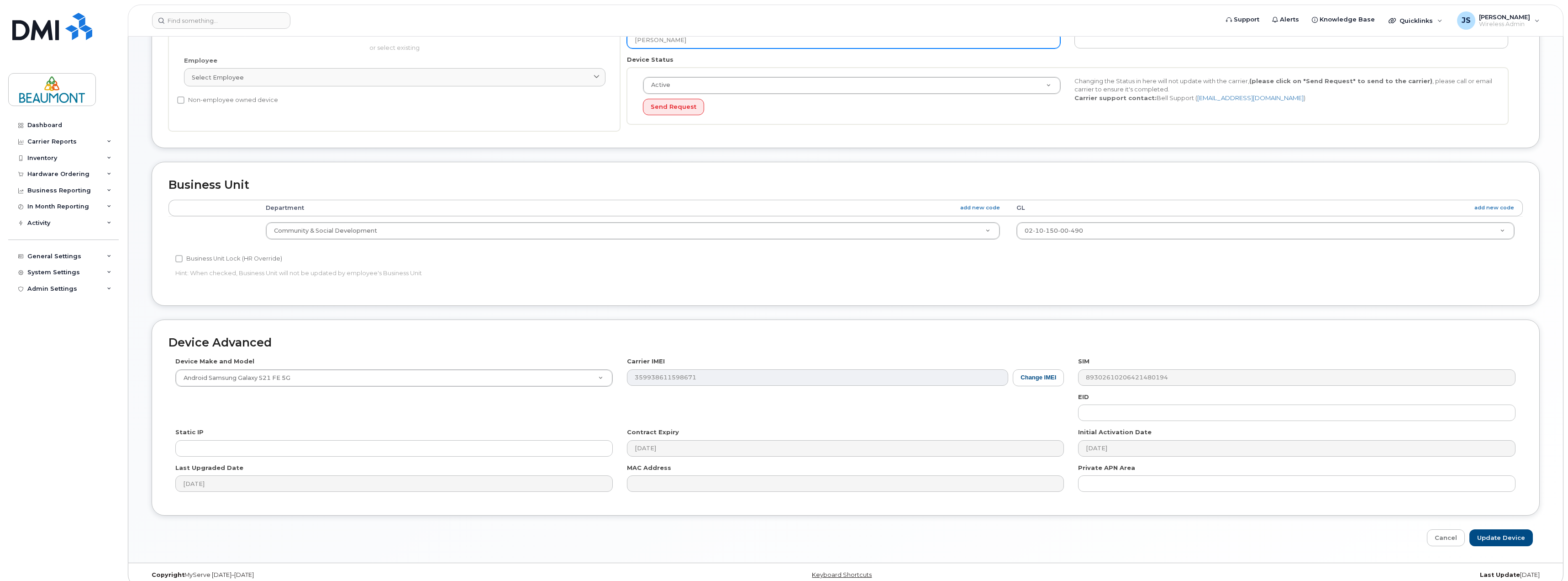
scroll to position [220, 0]
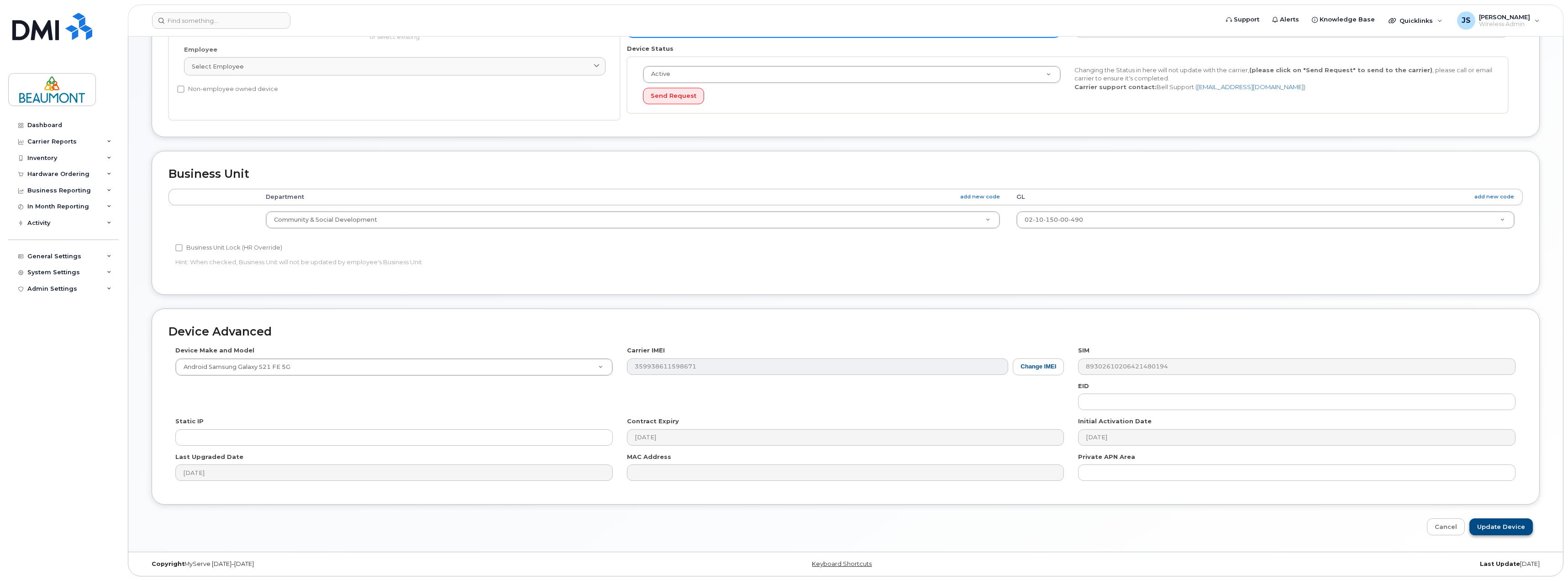
type input "Vanessa Cutler"
click at [1502, 528] on input "Update Device" at bounding box center [1502, 526] width 64 height 17
type input "Saving..."
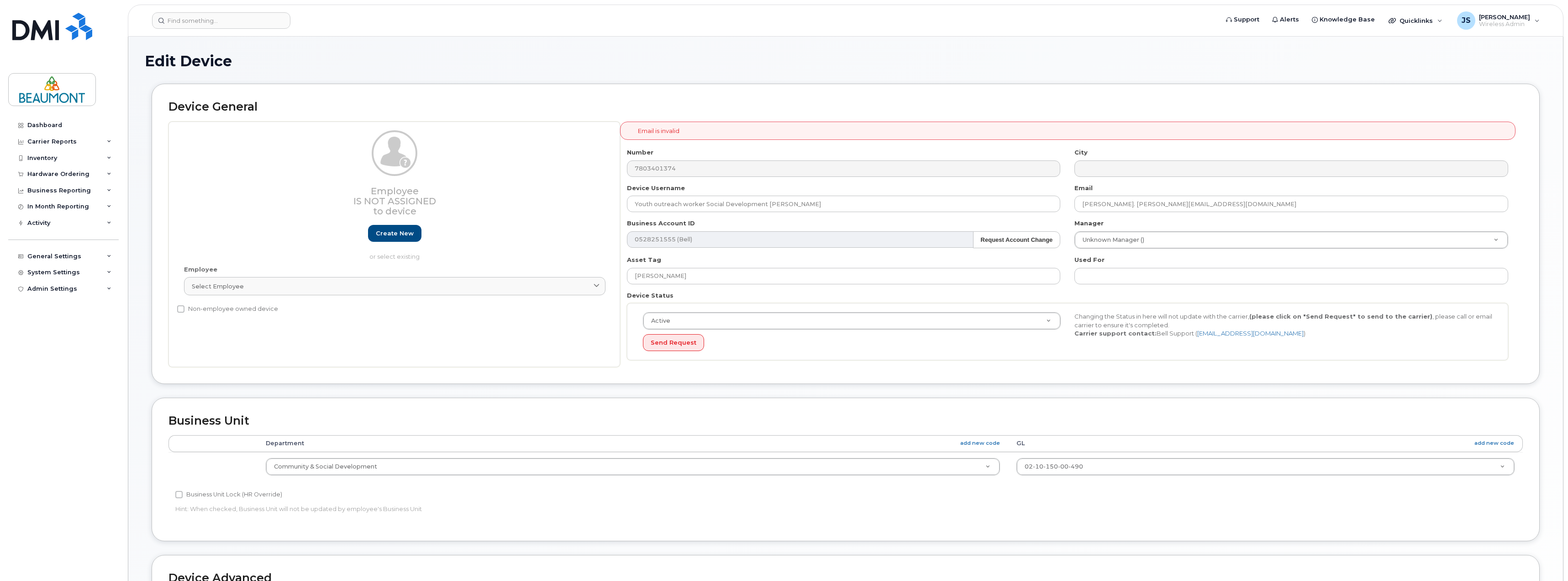
select select "5823769"
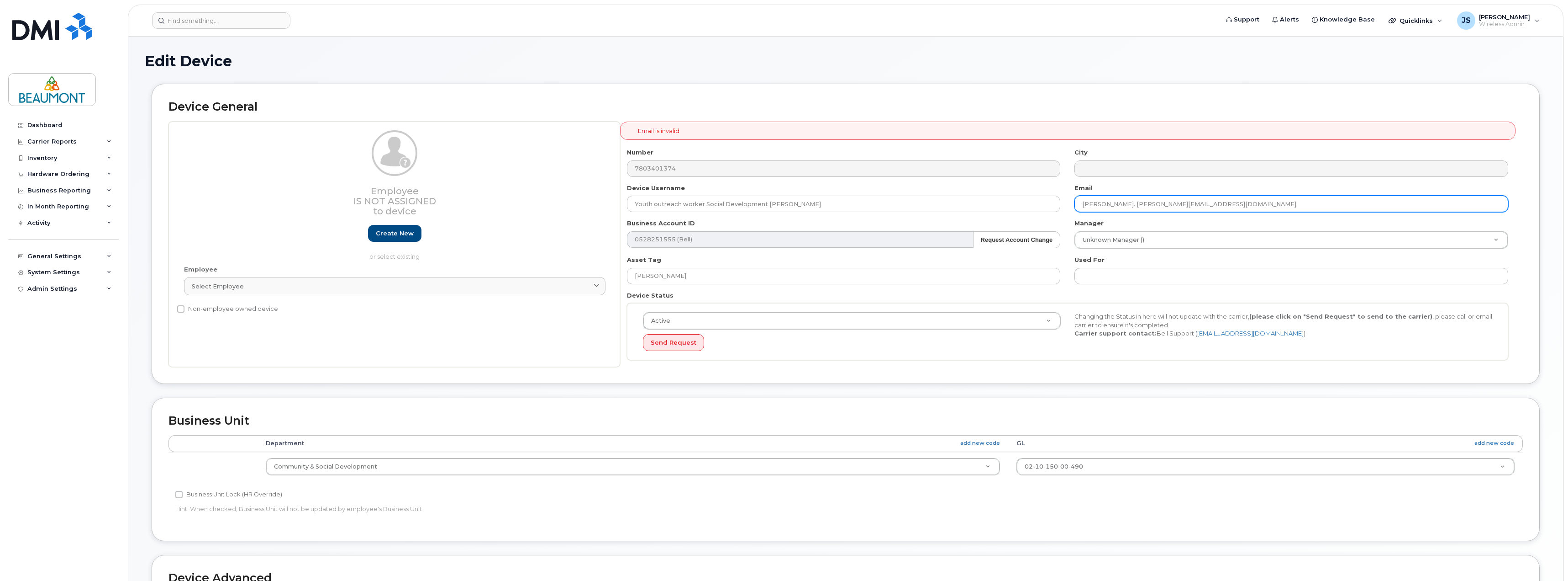
click at [1111, 204] on input "Vanessa. Cutler@beaumont.ab.ca" at bounding box center [1291, 204] width 434 height 17
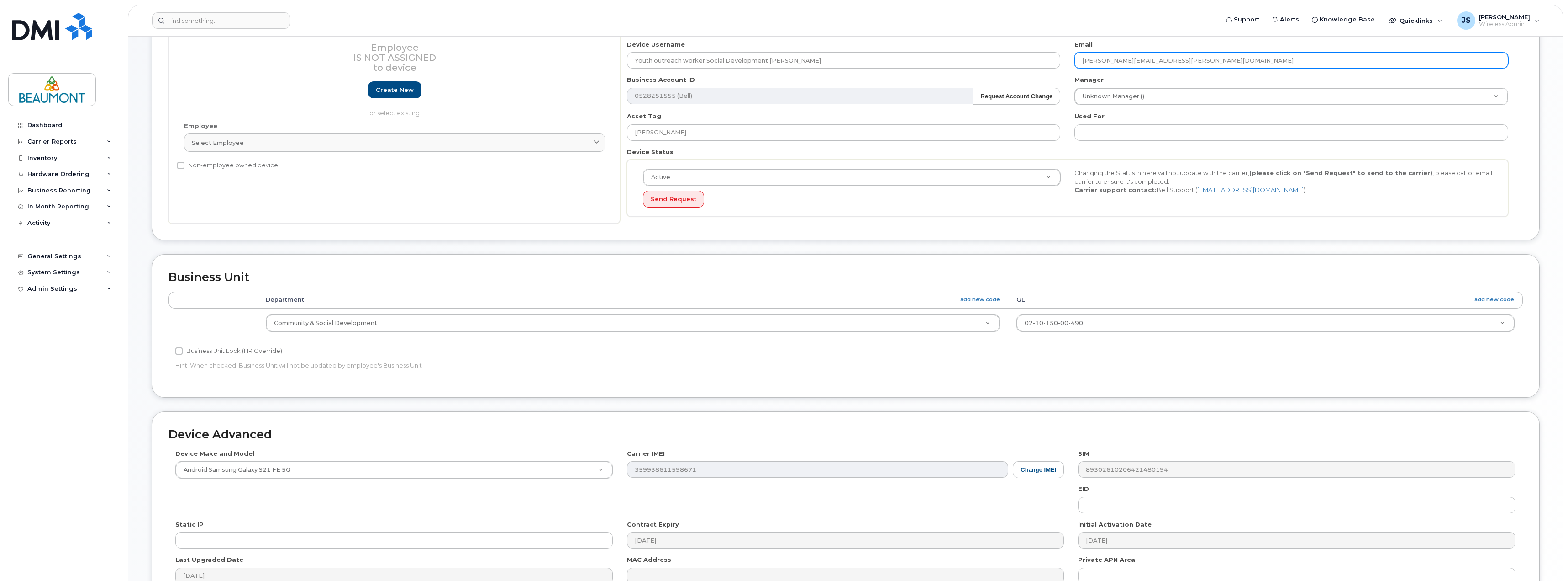
scroll to position [247, 0]
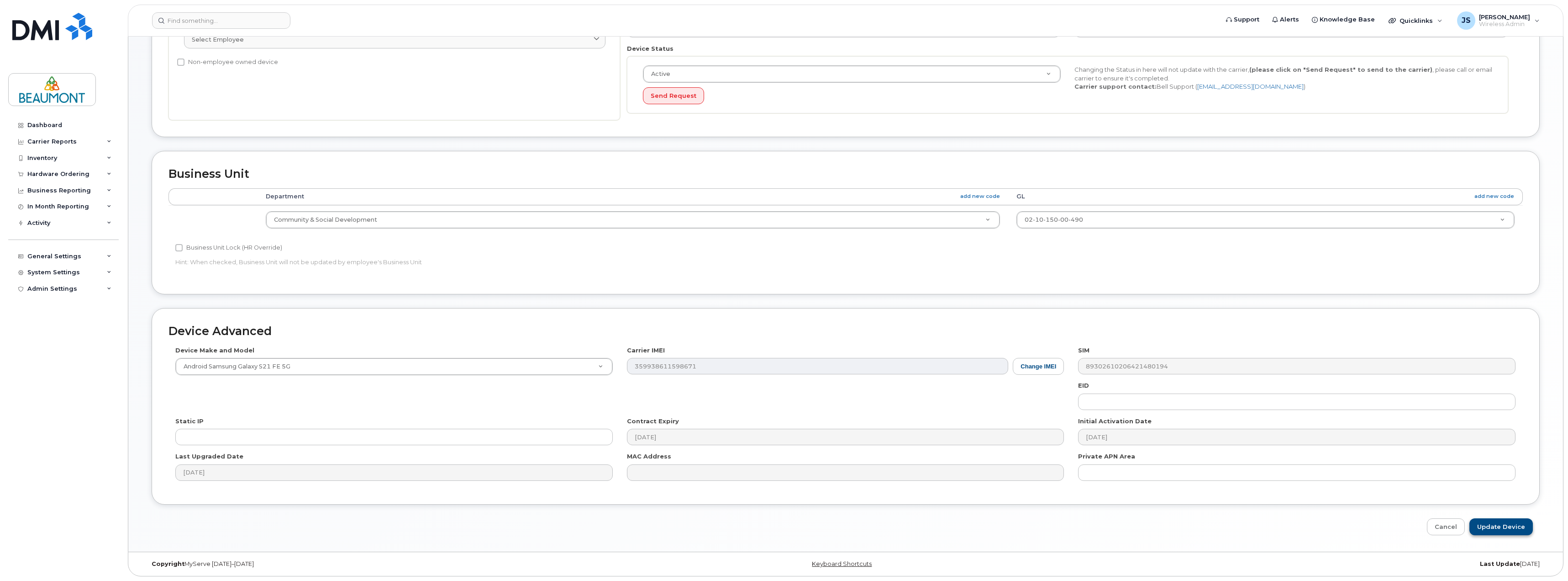
type input "Vanessa.Cutler@beaumont.ab.ca"
click at [1503, 534] on input "Update Device" at bounding box center [1502, 526] width 64 height 17
type input "Saving..."
click at [1506, 527] on div "Cancel Saving..." at bounding box center [846, 526] width 1388 height 17
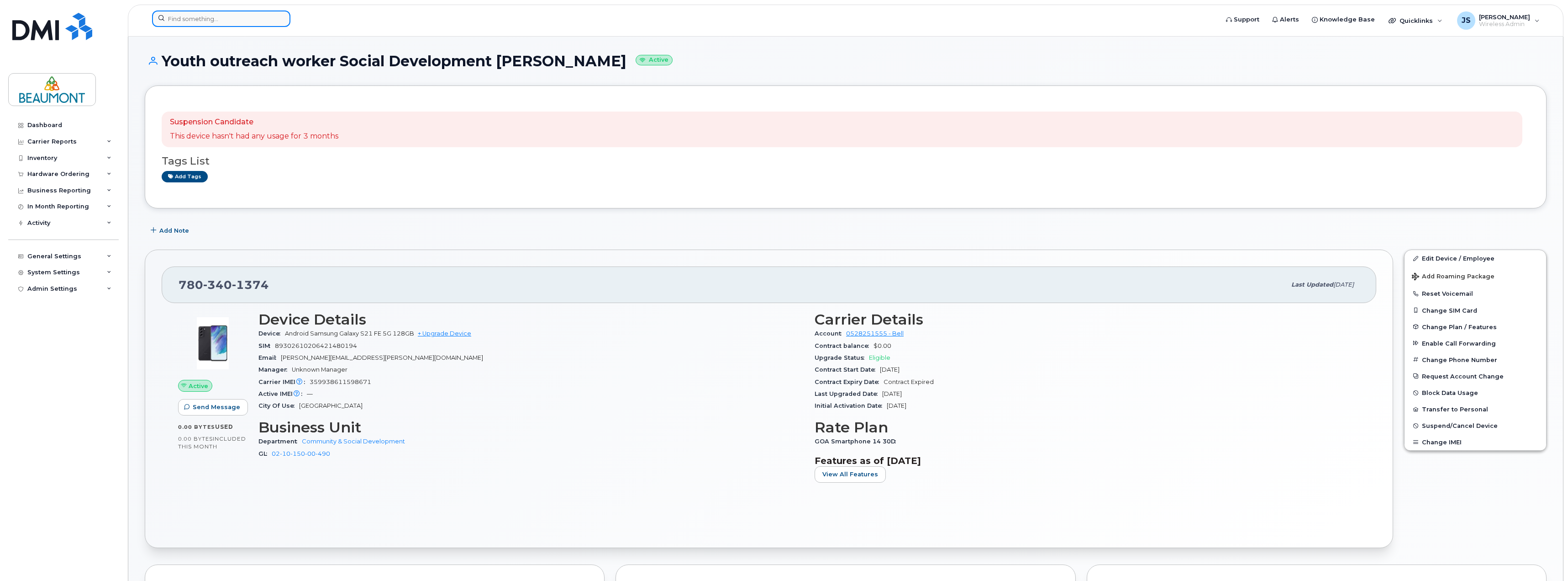
click at [193, 23] on input at bounding box center [221, 19] width 138 height 17
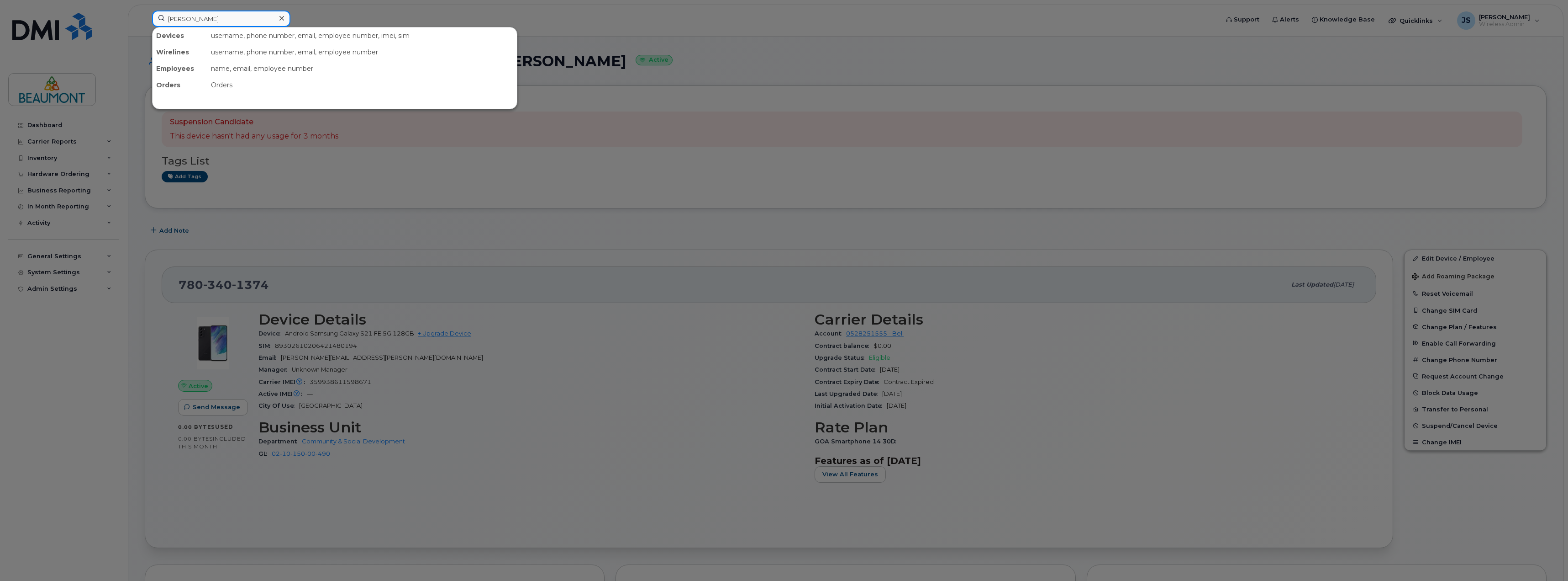
type input "Camille"
click at [55, 122] on div at bounding box center [784, 290] width 1568 height 581
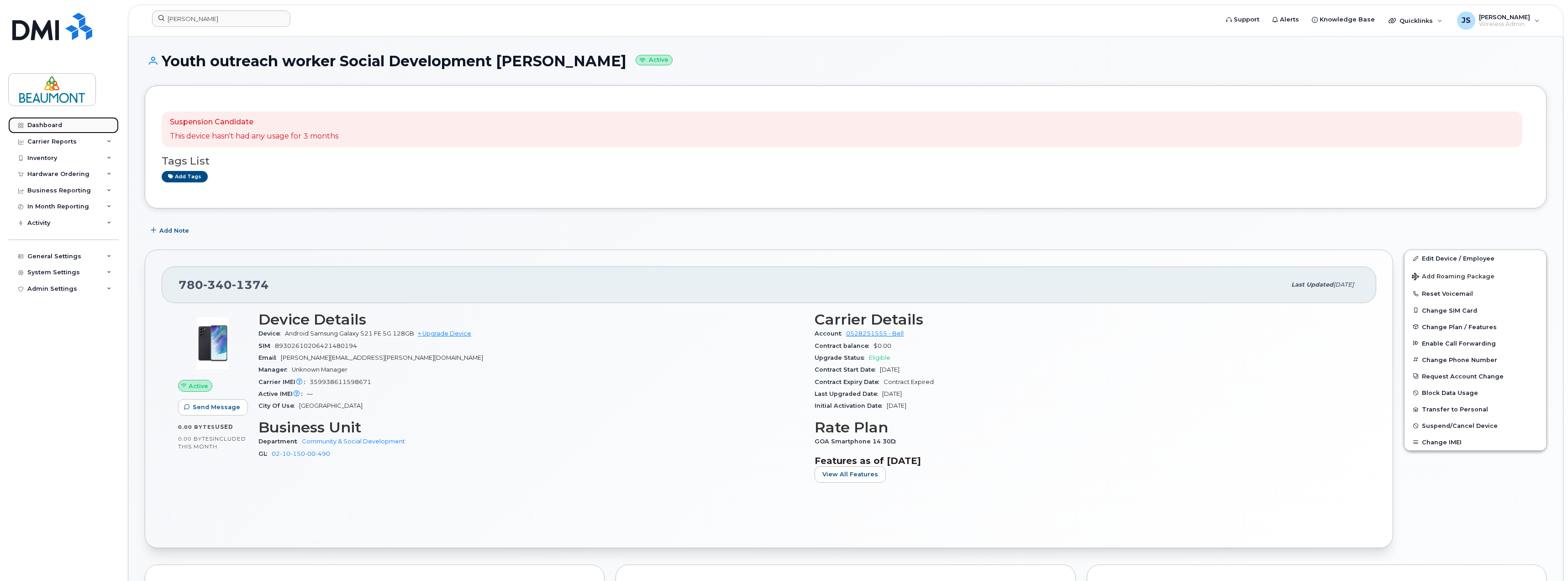
click at [43, 130] on link "Dashboard" at bounding box center [64, 125] width 111 height 17
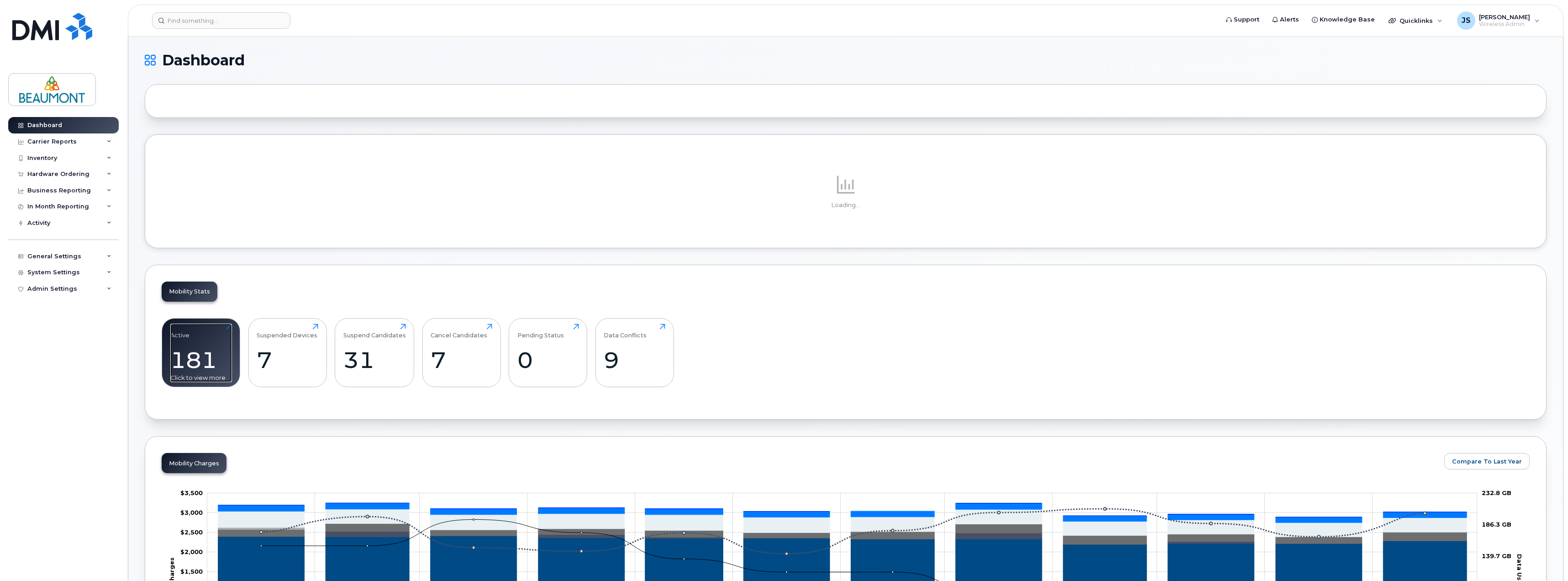
click at [208, 356] on div "181" at bounding box center [201, 360] width 61 height 27
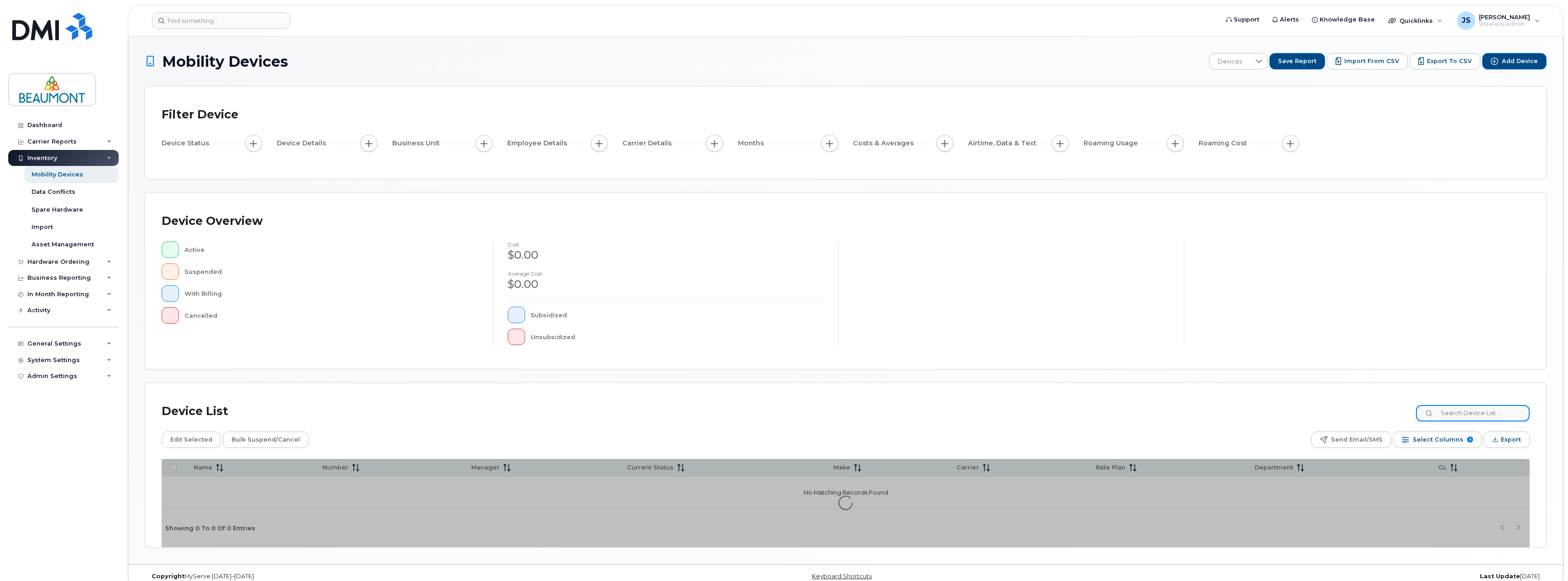
click at [1486, 411] on input at bounding box center [1473, 413] width 114 height 17
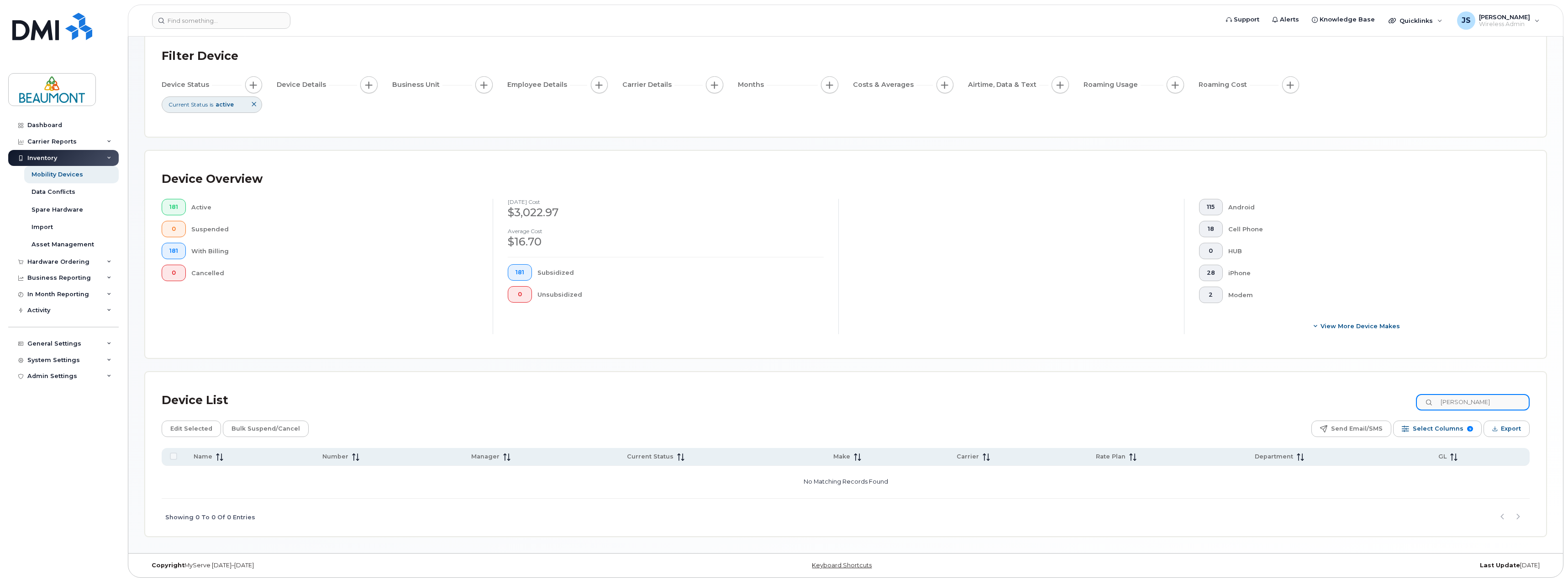
scroll to position [60, 0]
drag, startPoint x: 1482, startPoint y: 400, endPoint x: 1361, endPoint y: 409, distance: 121.3
click at [1361, 409] on div "Device List Camille" at bounding box center [846, 399] width 1368 height 24
drag, startPoint x: 1486, startPoint y: 398, endPoint x: 1335, endPoint y: 404, distance: 151.1
click at [1335, 404] on div "Device List Jepson" at bounding box center [846, 399] width 1368 height 24
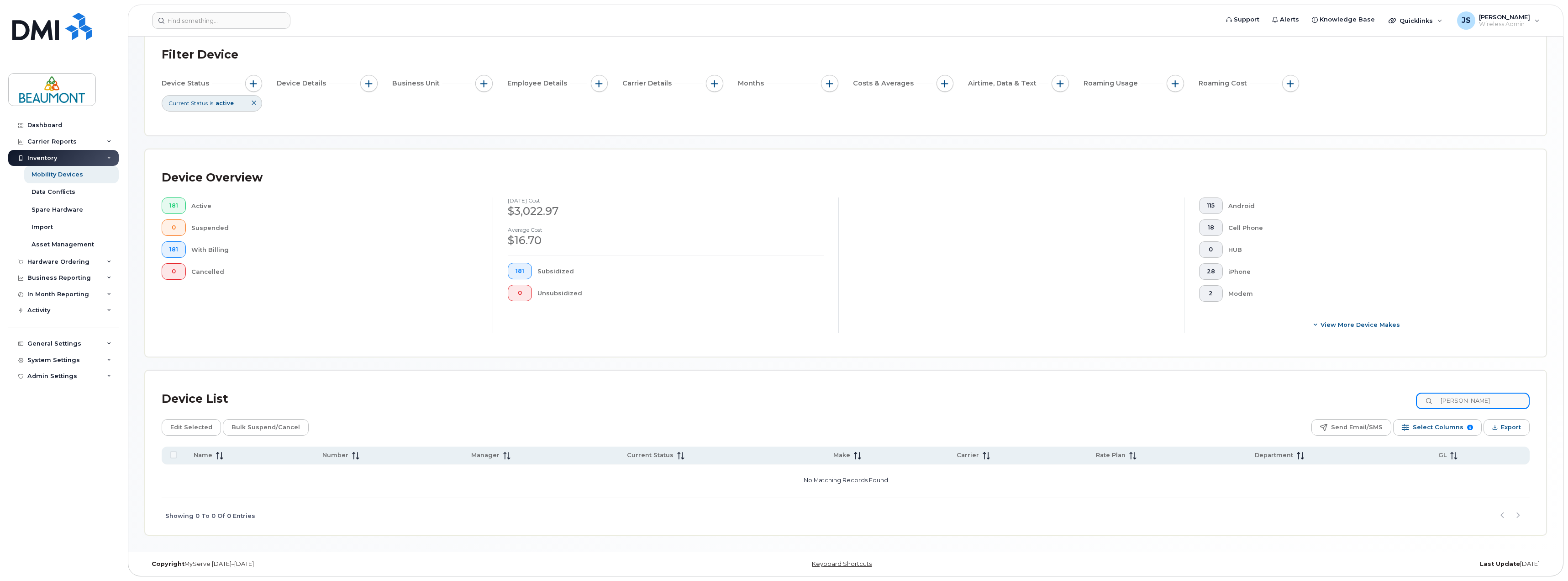
type input "Brodie"
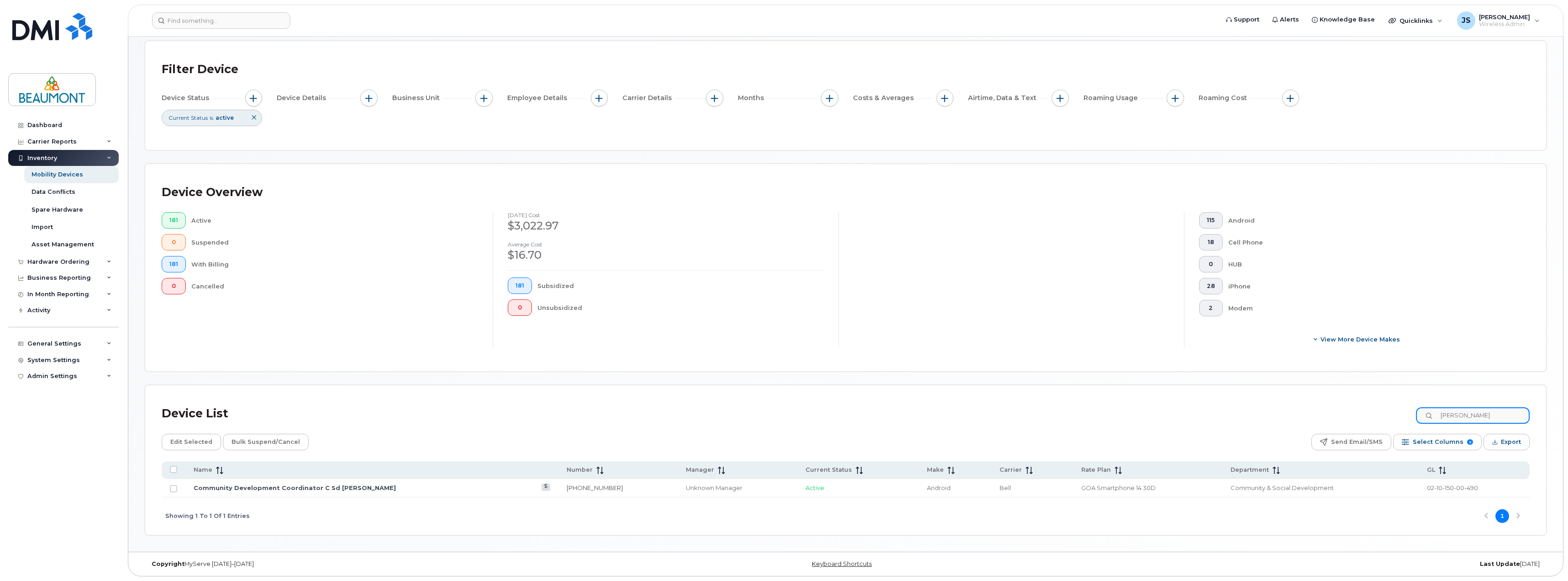
scroll to position [45, 0]
click at [338, 490] on link "Community Development Coordinator C Sd Brodie Stenhouse" at bounding box center [294, 487] width 202 height 8
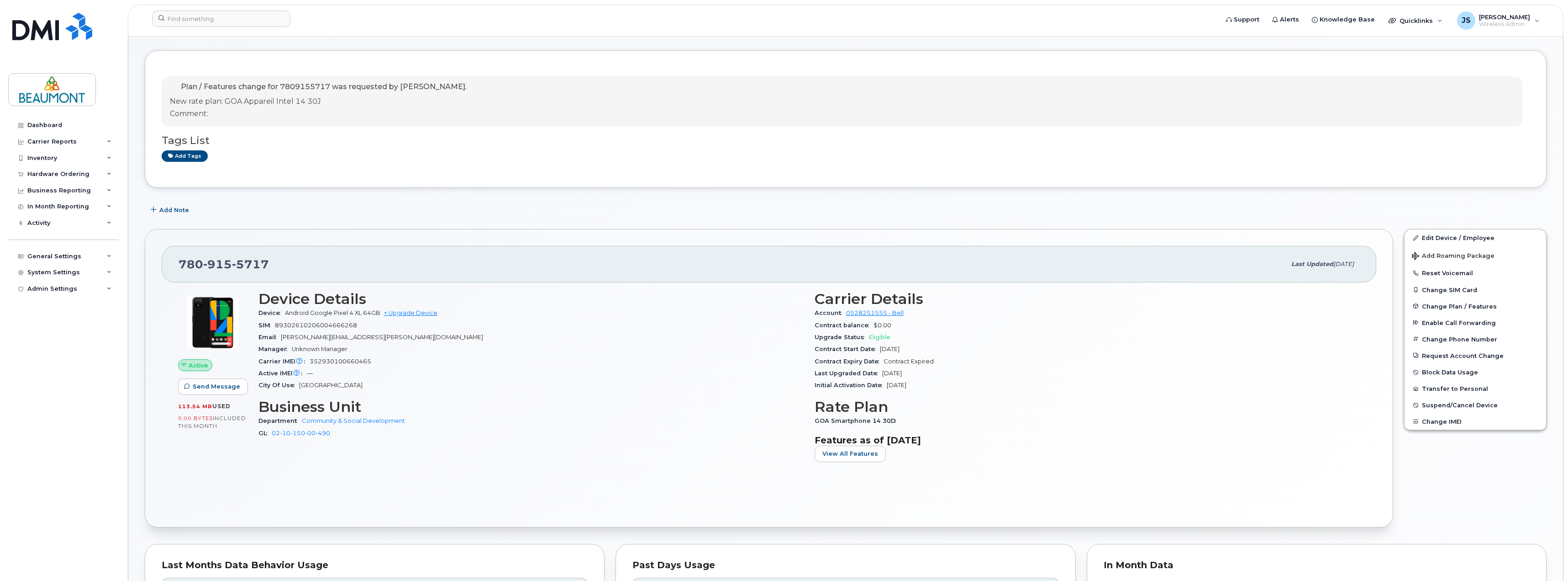
scroll to position [45, 0]
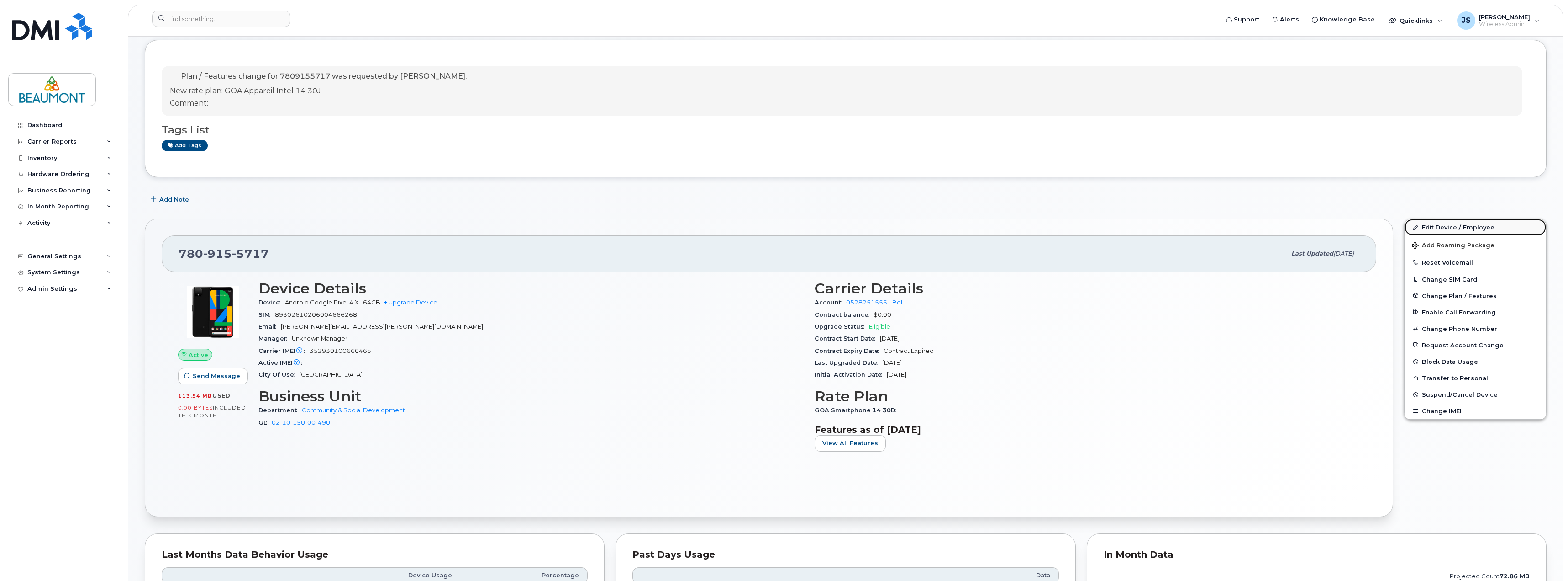
click at [1448, 222] on link "Edit Device / Employee" at bounding box center [1475, 228] width 142 height 17
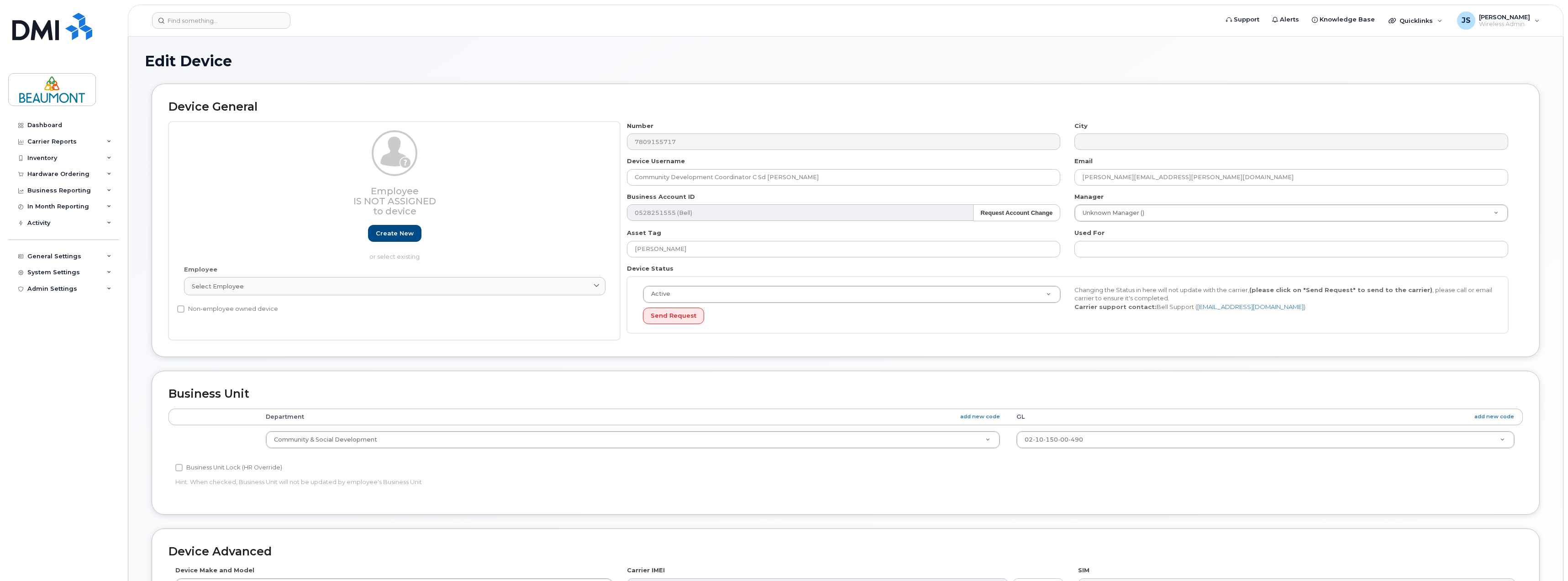
select select "5823769"
click at [1059, 204] on div "Number 7809155717 City Device Username Community Development Coordinator C Sd […" at bounding box center [1067, 231] width 895 height 219
type input "Community Development Coordinator C Sd [PERSON_NAME]"
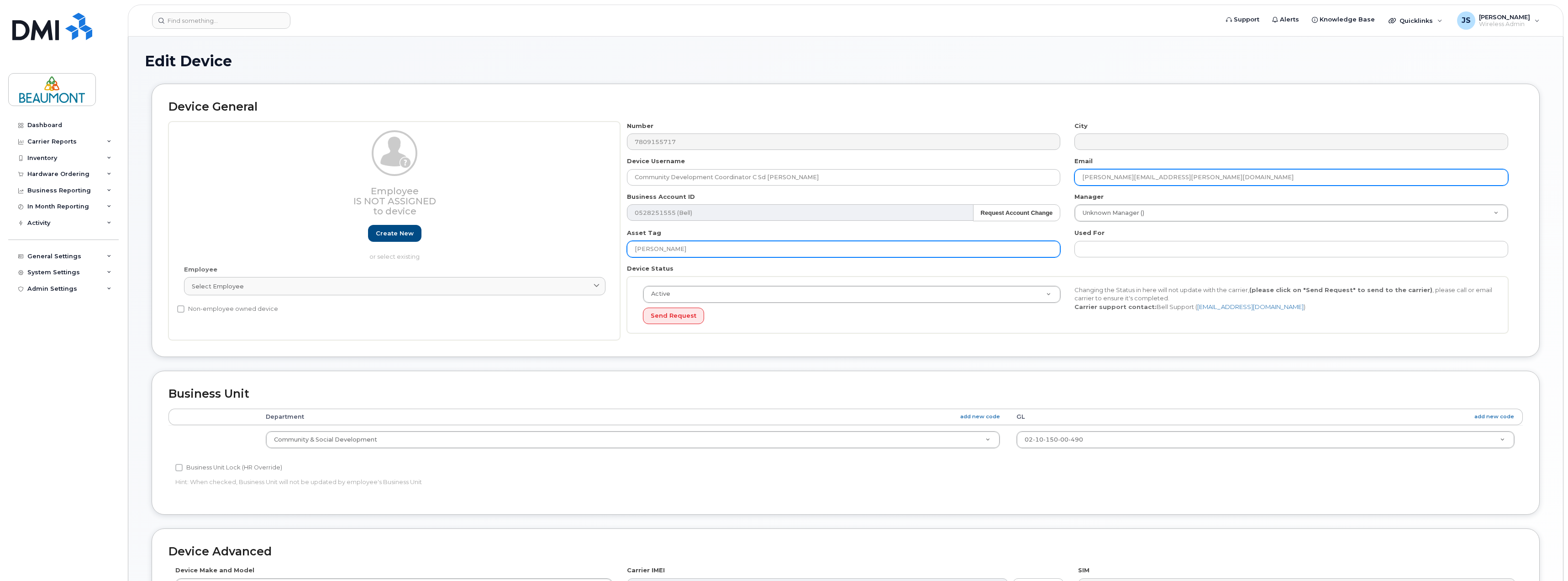
type input "[PERSON_NAME][EMAIL_ADDRESS][PERSON_NAME][DOMAIN_NAME]"
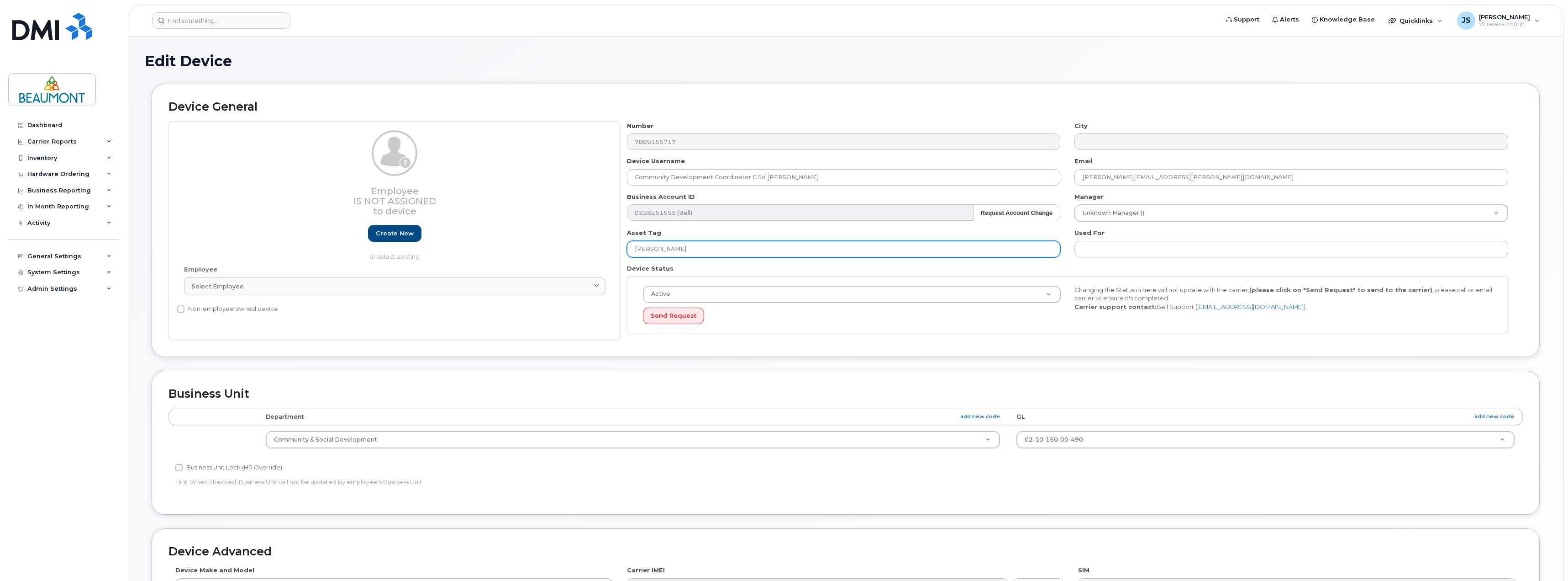
drag, startPoint x: 747, startPoint y: 245, endPoint x: 596, endPoint y: 257, distance: 151.5
click at [596, 257] on div "Employee Is not assigned to device Create new or select existing Employee Selec…" at bounding box center [846, 231] width 1355 height 219
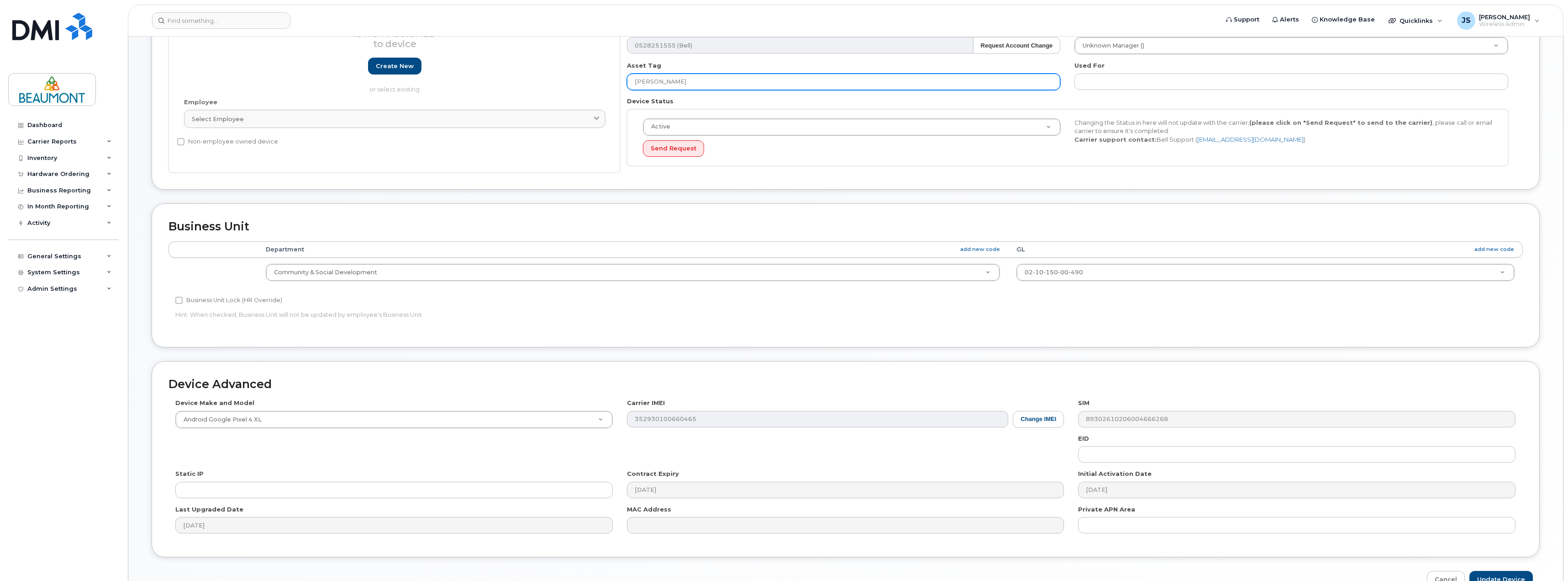
scroll to position [183, 0]
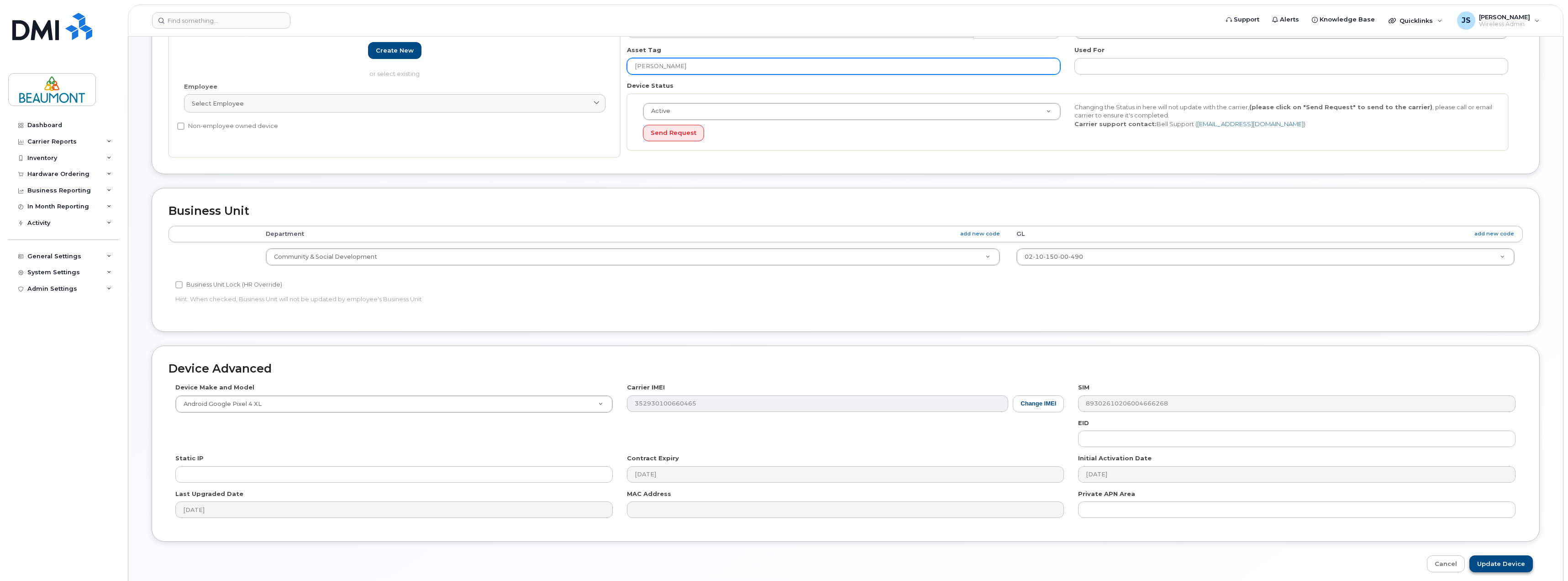
type input "[PERSON_NAME]"
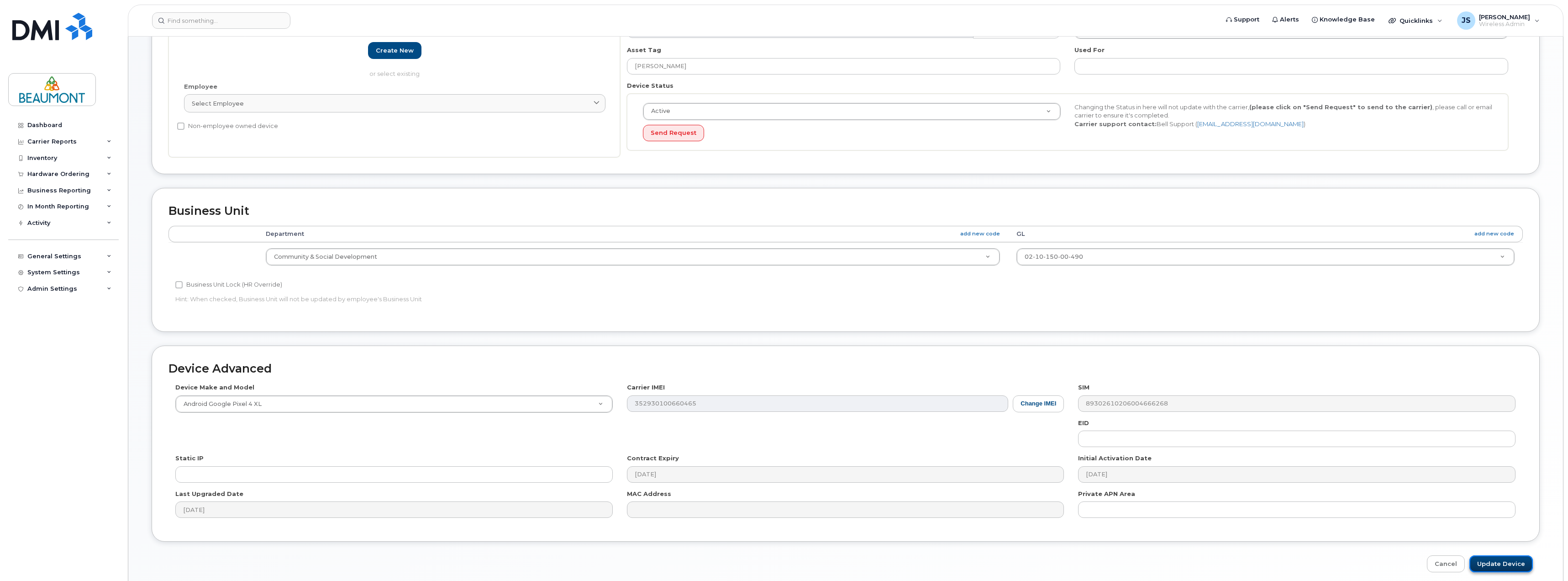
click at [1522, 564] on input "Update Device" at bounding box center [1502, 563] width 64 height 17
type input "Saving..."
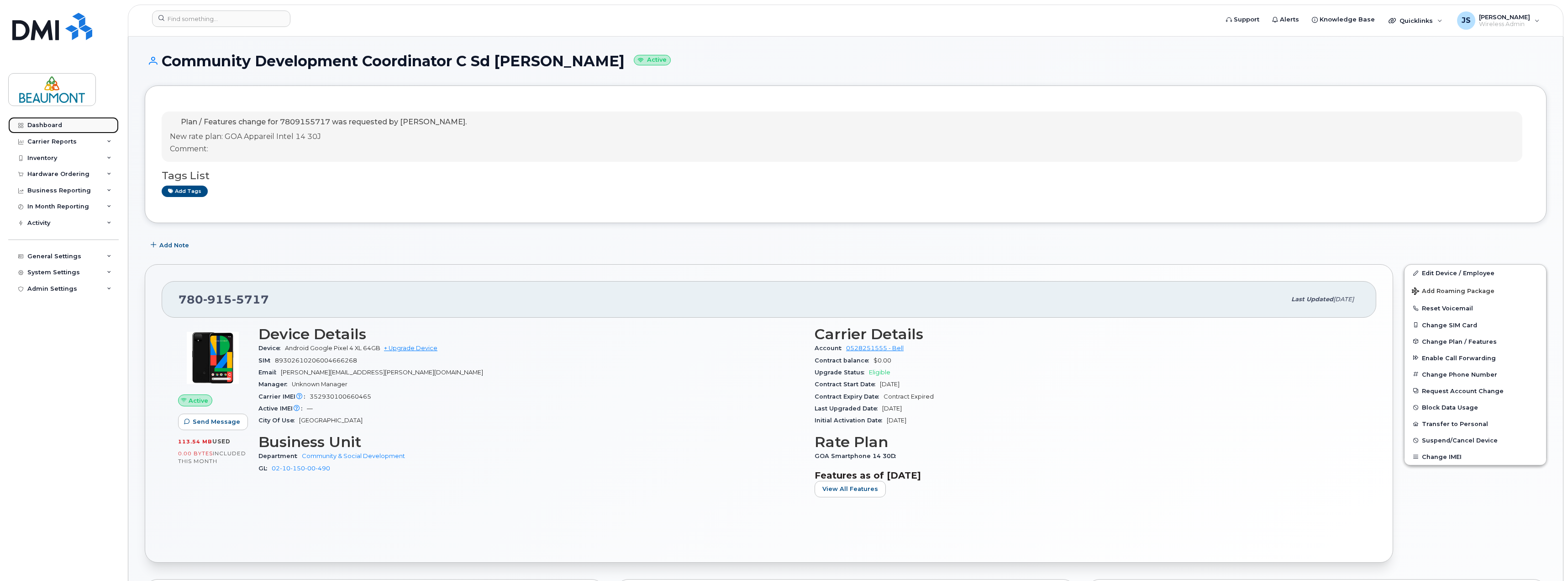
click at [41, 127] on div "Dashboard" at bounding box center [44, 125] width 34 height 8
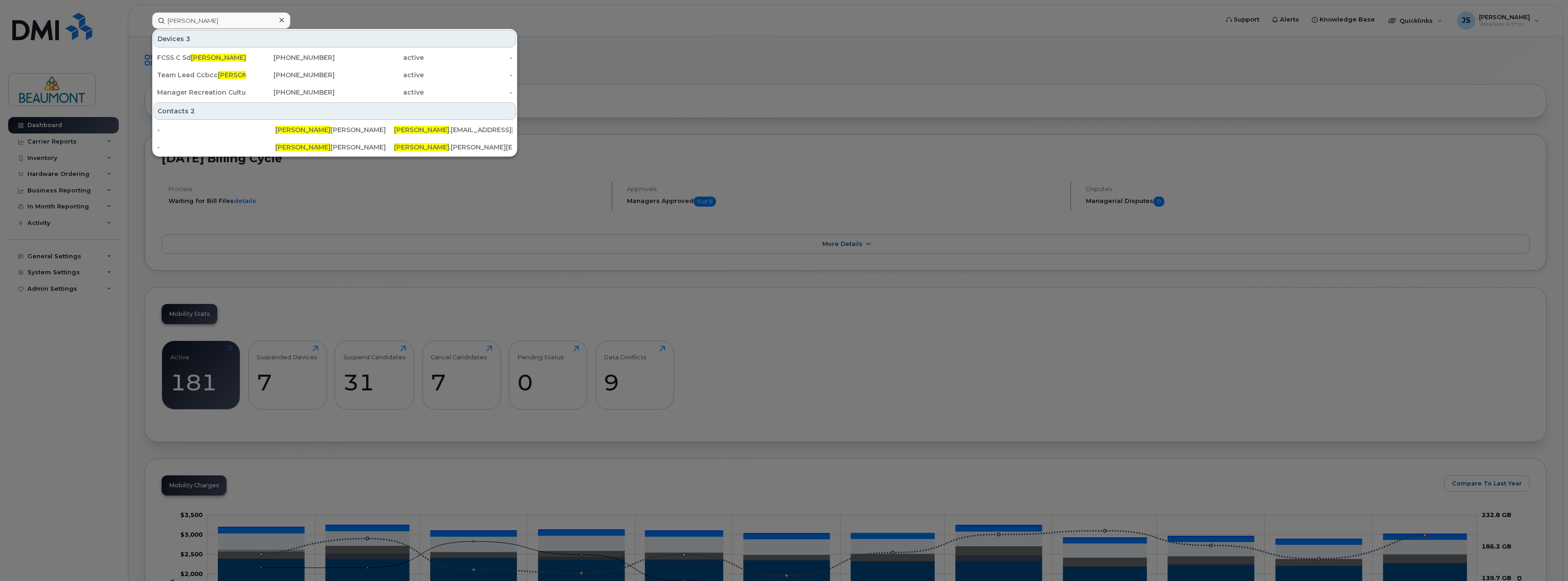
type input "[PERSON_NAME]"
drag, startPoint x: 225, startPoint y: 24, endPoint x: 133, endPoint y: 17, distance: 92.3
click at [145, 17] on div "[PERSON_NAME] 3 FCSS C Sd [PERSON_NAME] [PHONE_NUMBER] active - Team Lead Ccbcc…" at bounding box center [682, 21] width 1075 height 17
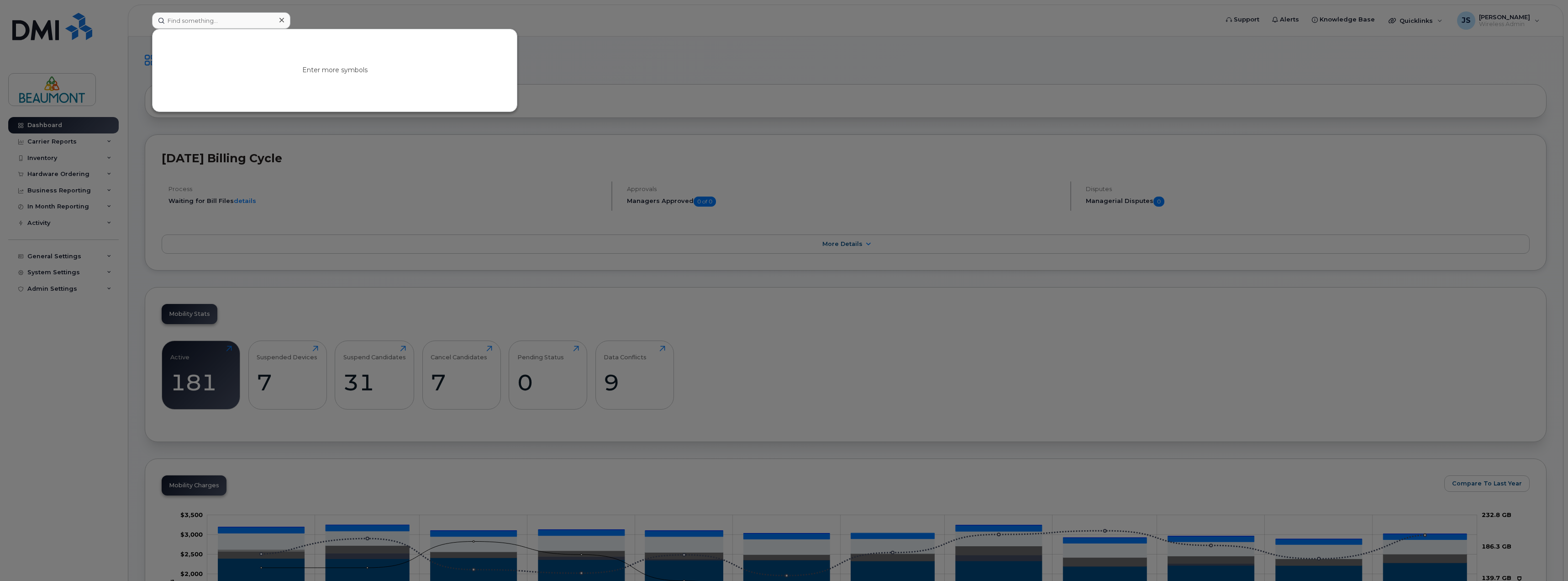
click at [695, 20] on div at bounding box center [784, 290] width 1568 height 581
